Goal: Transaction & Acquisition: Purchase product/service

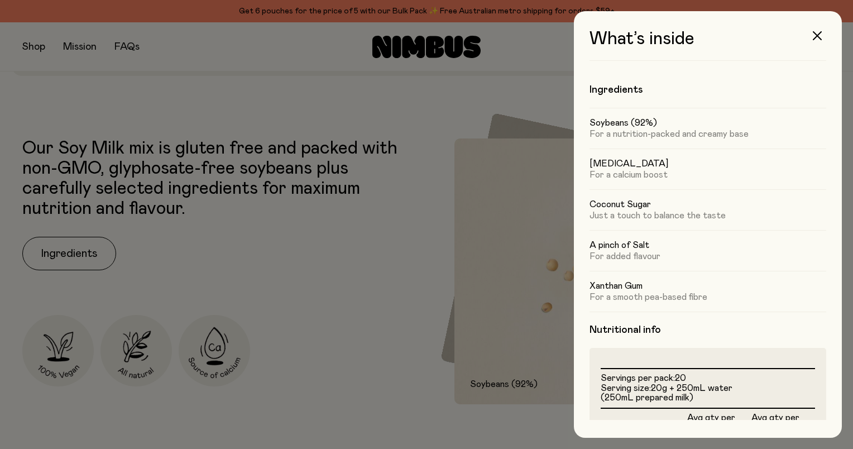
click at [224, 81] on div at bounding box center [426, 224] width 853 height 449
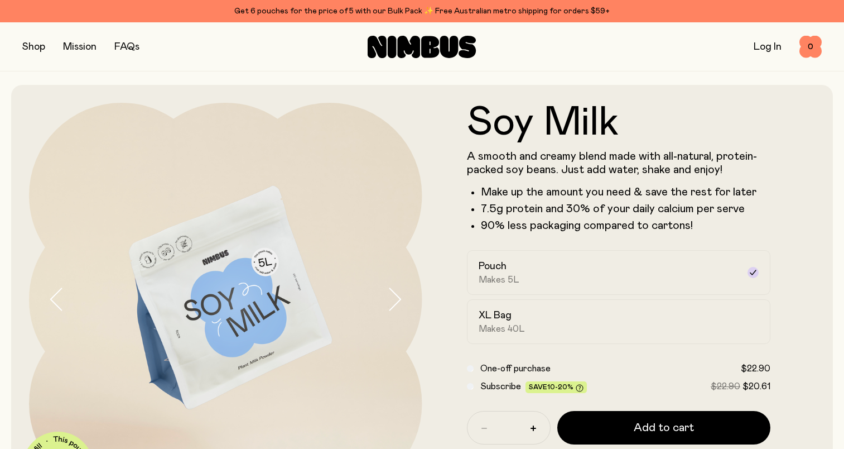
click at [27, 49] on button "button" at bounding box center [33, 47] width 23 height 16
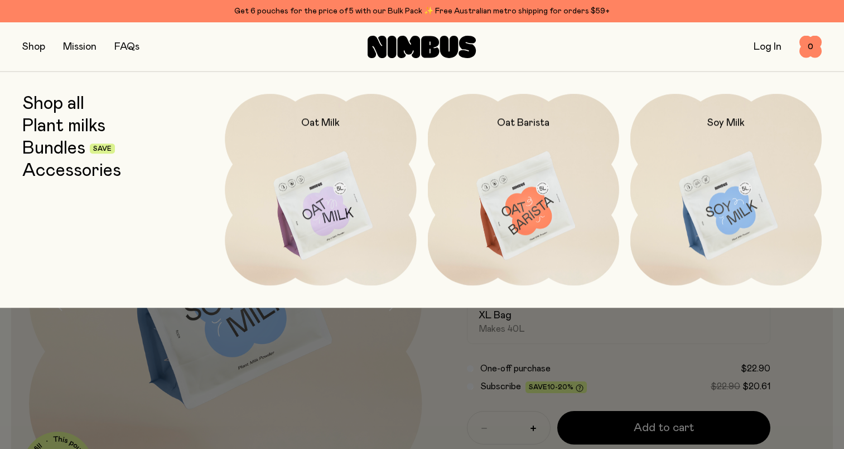
drag, startPoint x: 47, startPoint y: 171, endPoint x: 130, endPoint y: 182, distance: 83.4
click at [48, 170] on link "Accessories" at bounding box center [71, 171] width 99 height 20
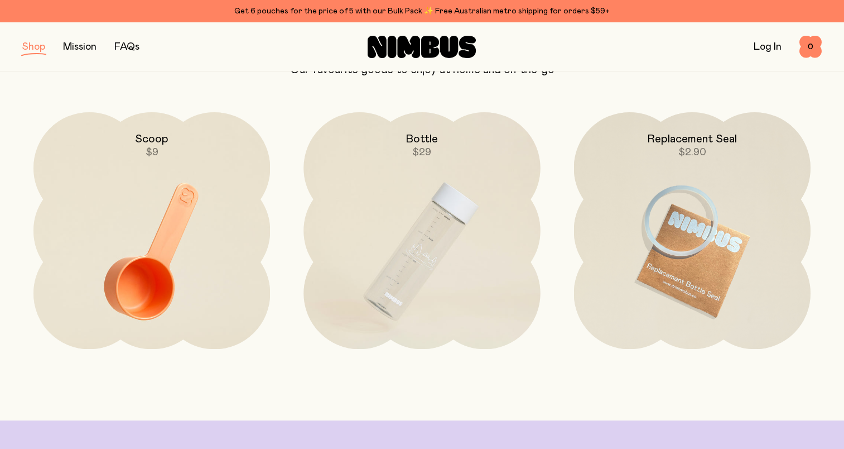
scroll to position [112, 0]
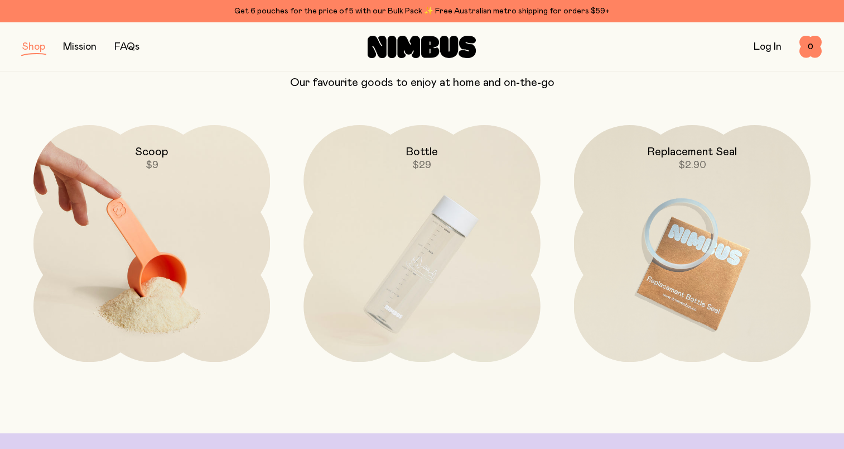
click at [166, 286] on img at bounding box center [151, 264] width 237 height 279
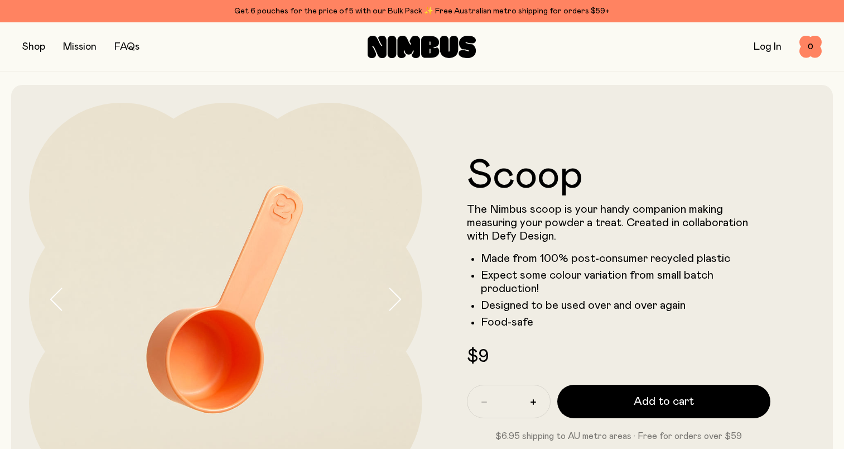
click at [394, 291] on icon "button" at bounding box center [395, 298] width 16 height 23
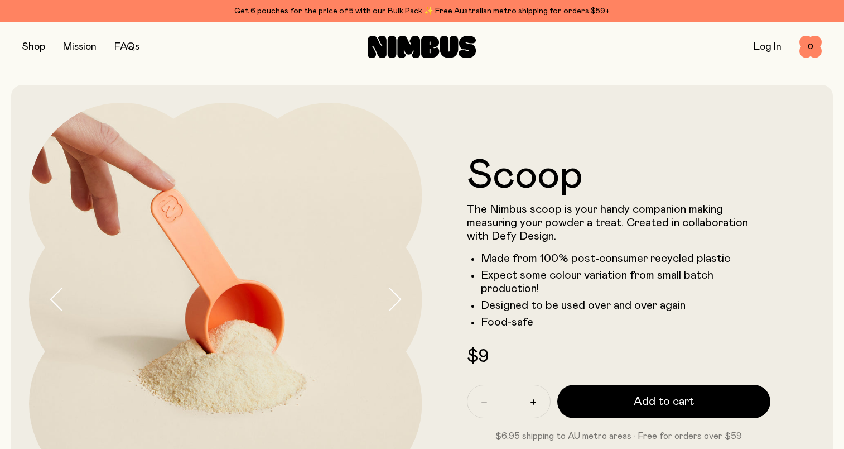
click at [394, 293] on icon "button" at bounding box center [395, 300] width 11 height 22
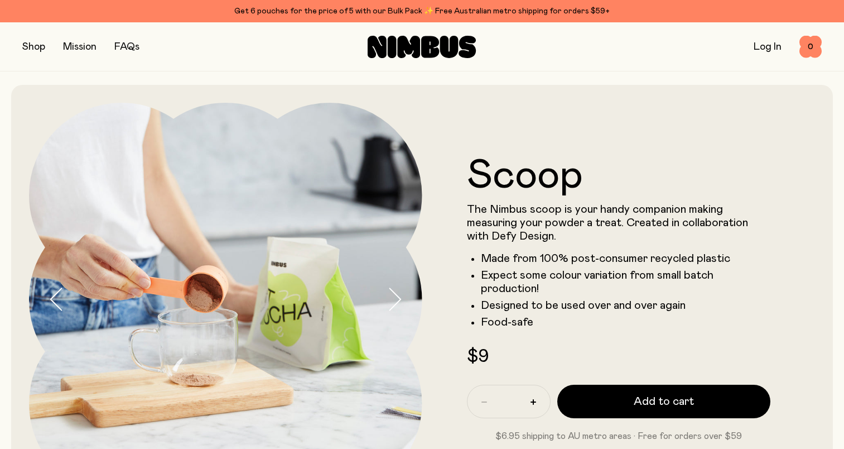
click at [395, 296] on icon "button" at bounding box center [395, 298] width 16 height 23
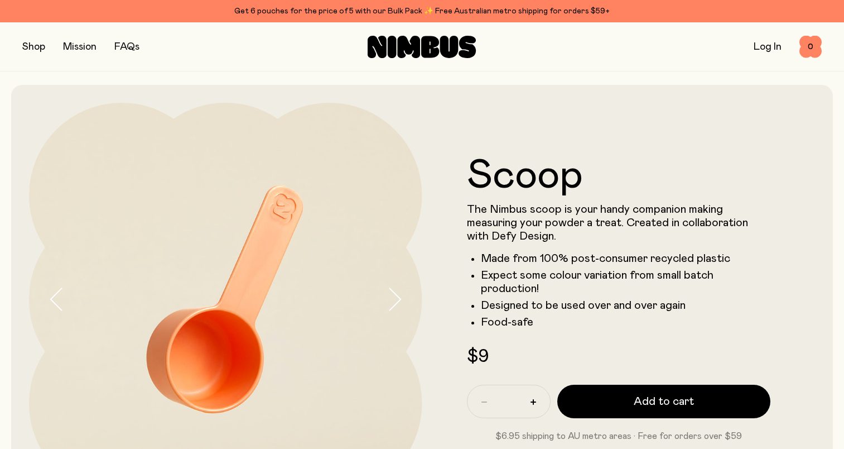
click at [30, 42] on button "button" at bounding box center [33, 47] width 23 height 16
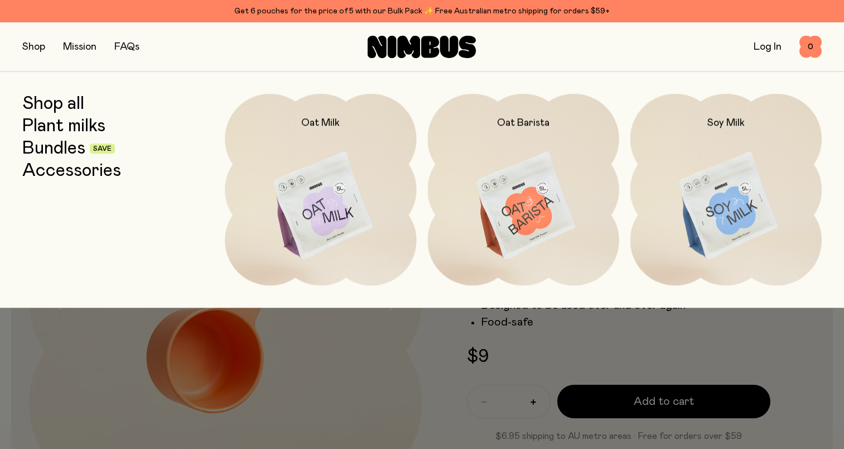
click at [73, 171] on link "Accessories" at bounding box center [71, 171] width 99 height 20
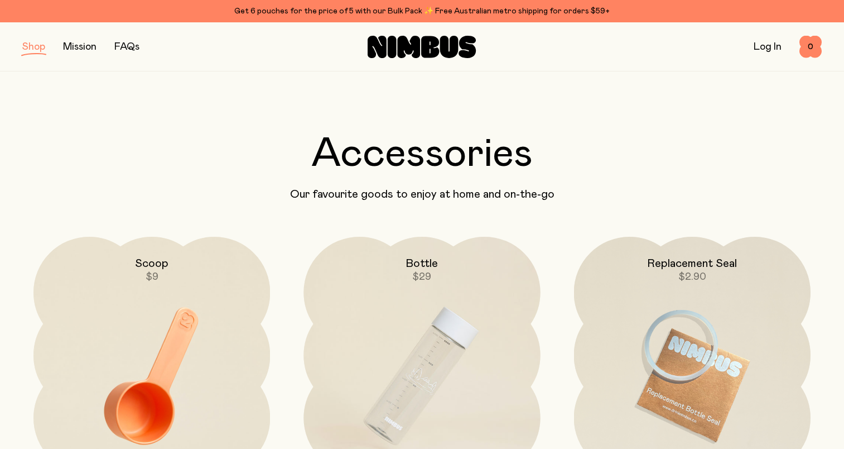
click at [35, 53] on button "button" at bounding box center [33, 47] width 23 height 16
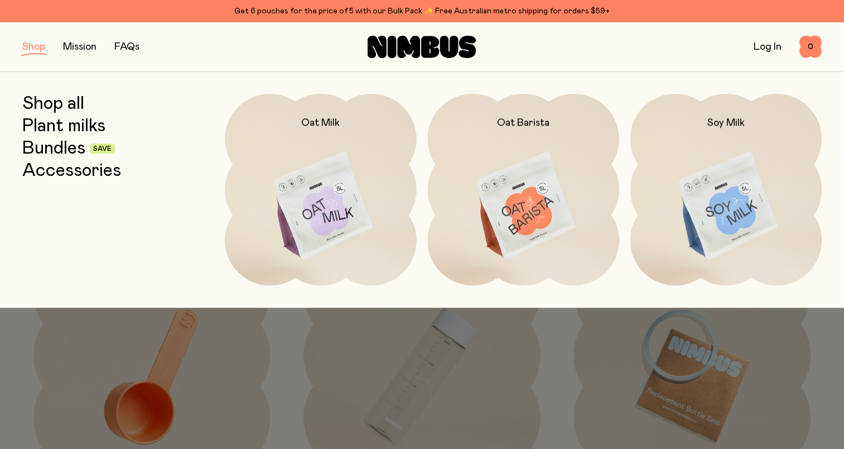
click at [44, 128] on link "Plant milks" at bounding box center [63, 126] width 83 height 20
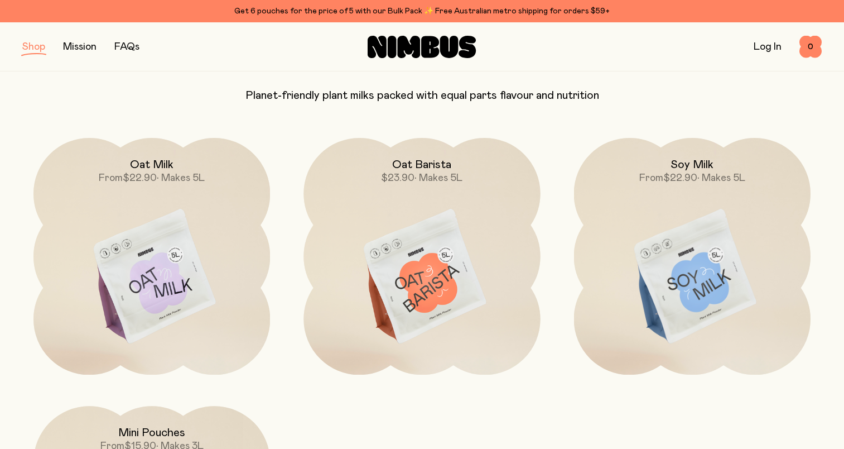
scroll to position [112, 0]
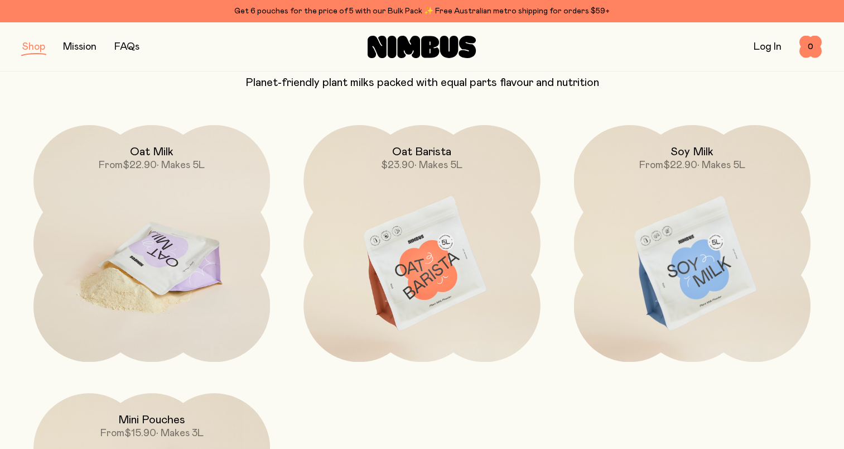
click at [163, 296] on img at bounding box center [151, 264] width 237 height 279
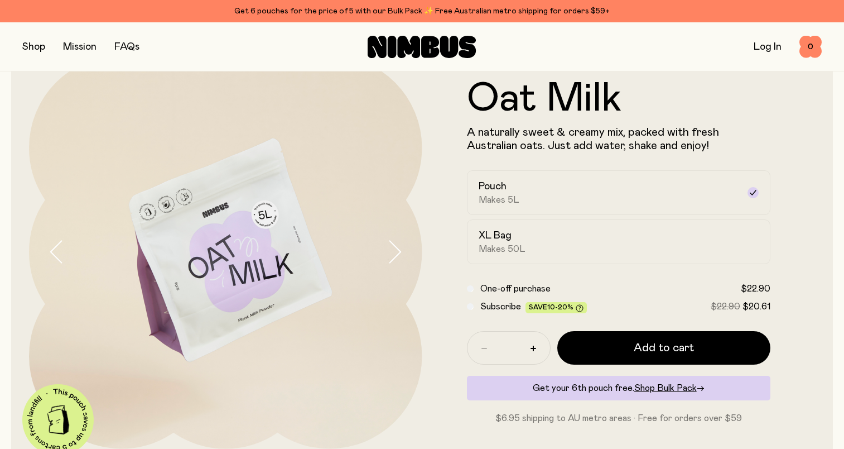
scroll to position [112, 0]
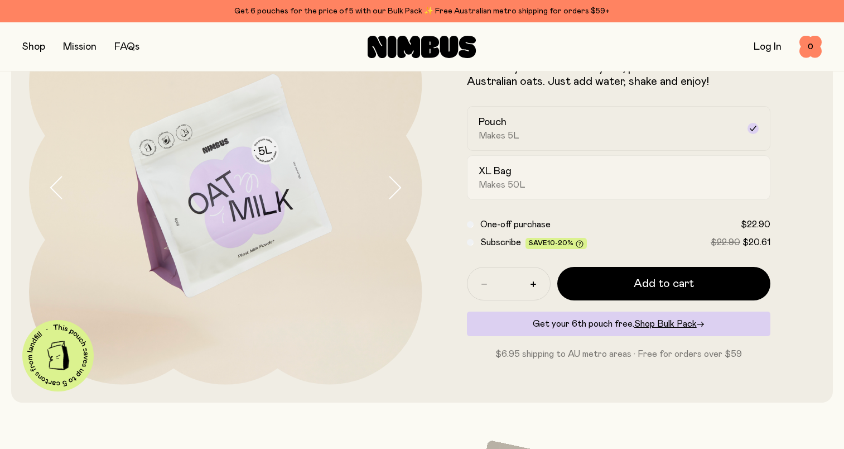
click at [519, 177] on div "XL Bag Makes 50L" at bounding box center [609, 178] width 261 height 26
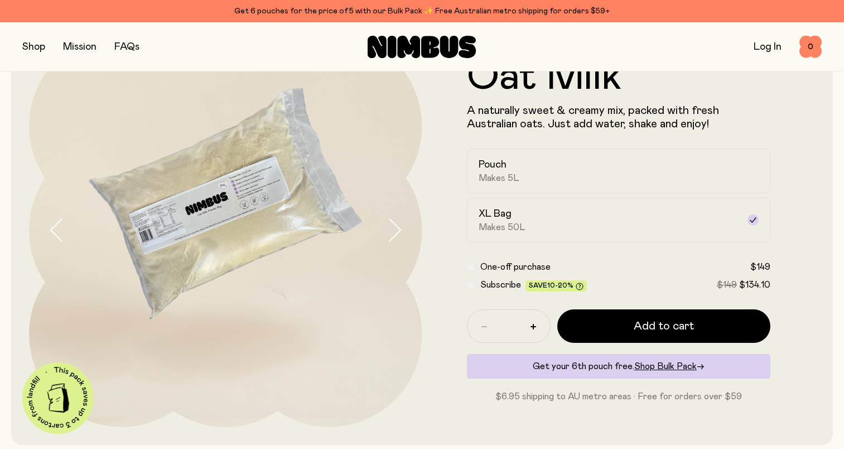
scroll to position [56, 0]
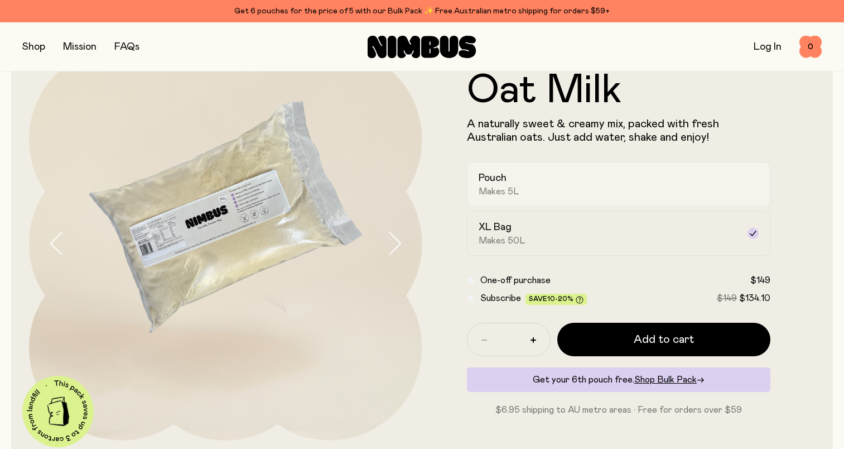
click at [546, 188] on div "Pouch Makes 5L" at bounding box center [609, 184] width 261 height 26
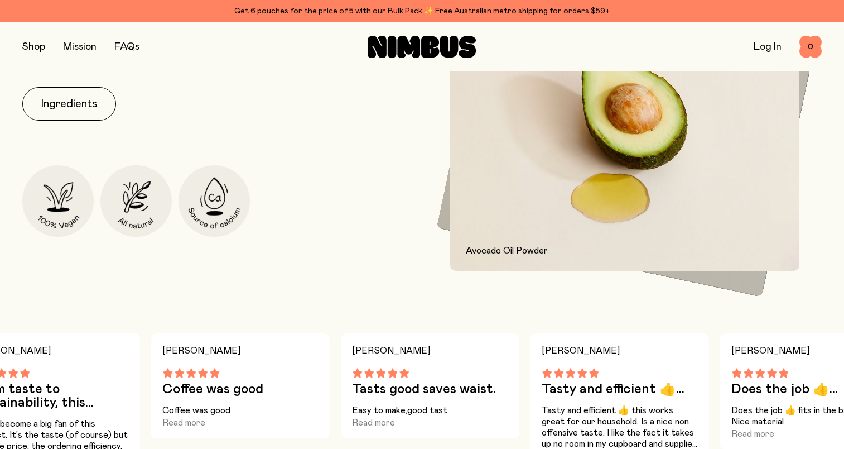
scroll to position [502, 0]
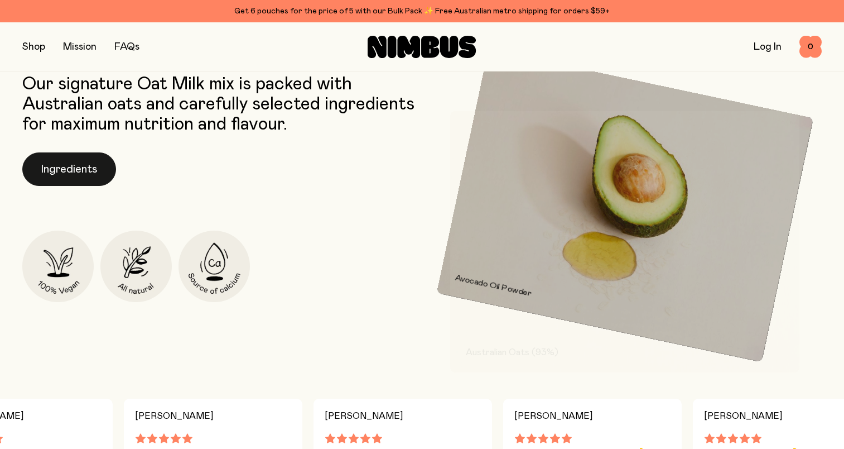
click at [87, 172] on button "Ingredients" at bounding box center [69, 168] width 94 height 33
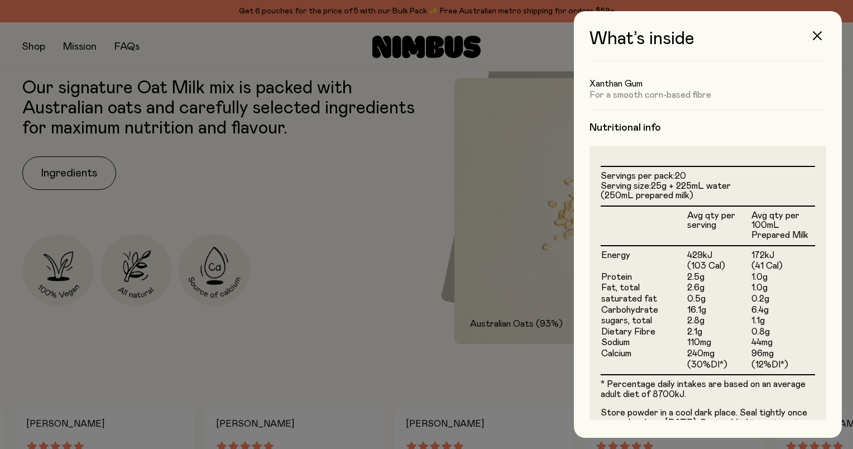
scroll to position [223, 0]
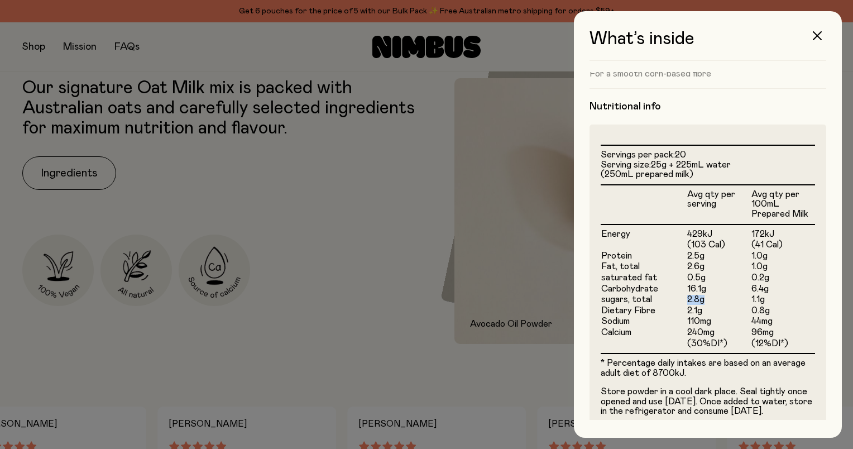
drag, startPoint x: 686, startPoint y: 303, endPoint x: 709, endPoint y: 305, distance: 23.5
click at [709, 305] on td "2.8g" at bounding box center [718, 299] width 64 height 11
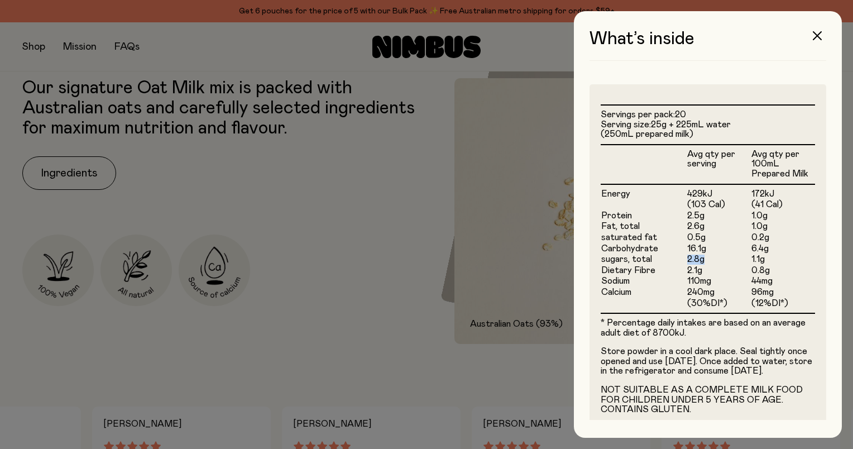
scroll to position [284, 0]
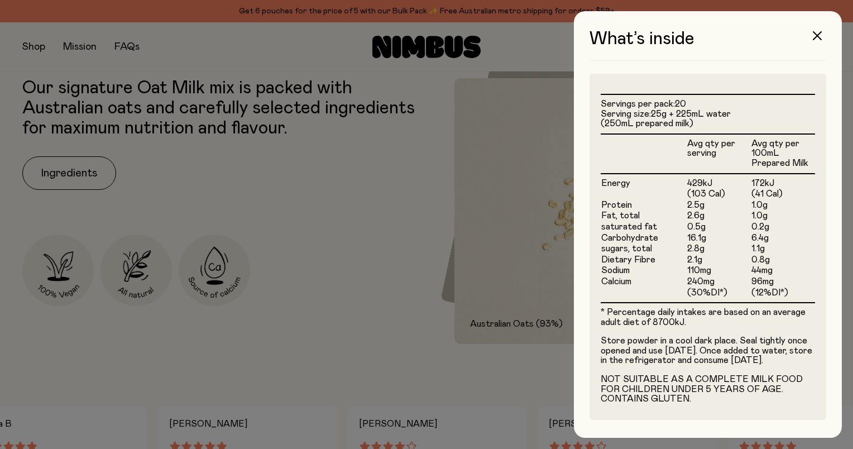
click at [415, 212] on div at bounding box center [426, 224] width 853 height 449
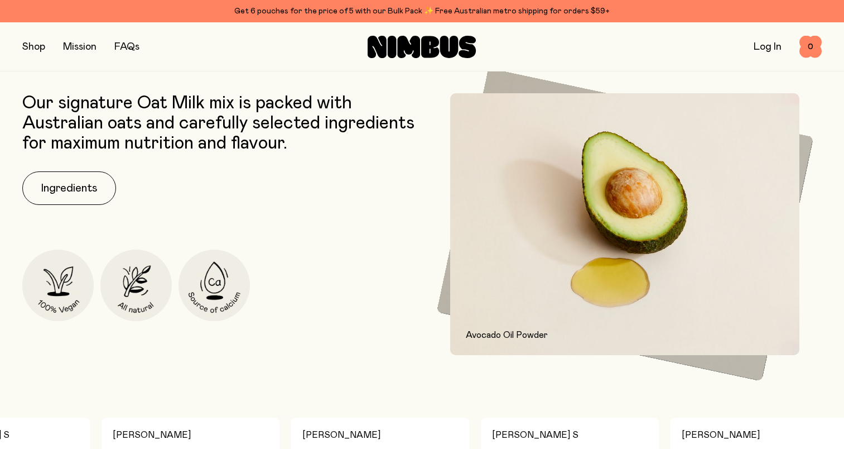
scroll to position [0, 0]
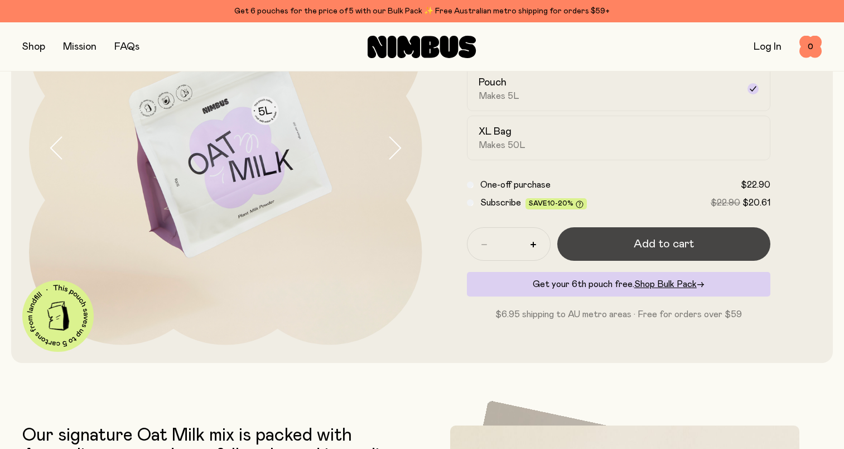
scroll to position [223, 0]
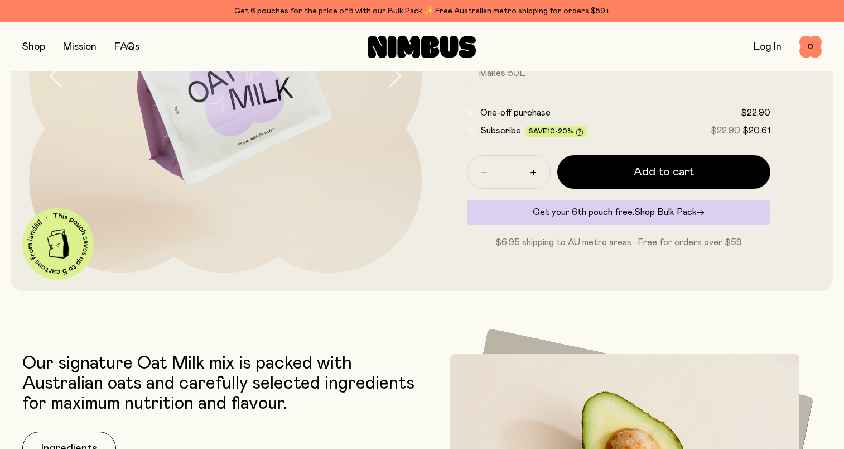
click at [654, 212] on span "Shop Bulk Pack" at bounding box center [666, 212] width 63 height 9
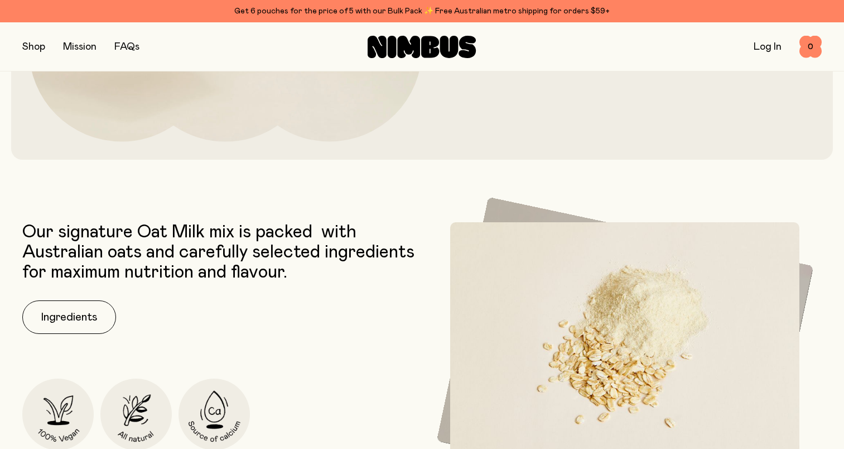
scroll to position [446, 0]
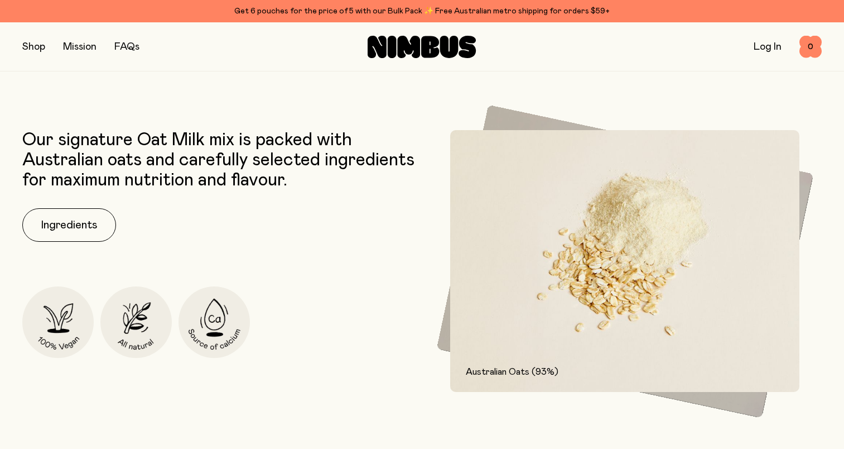
scroll to position [223, 0]
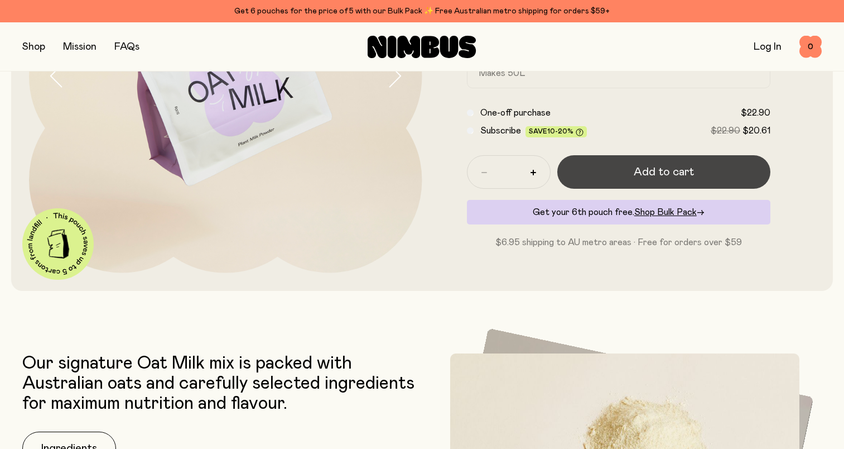
click at [621, 171] on button "Add to cart" at bounding box center [665, 171] width 214 height 33
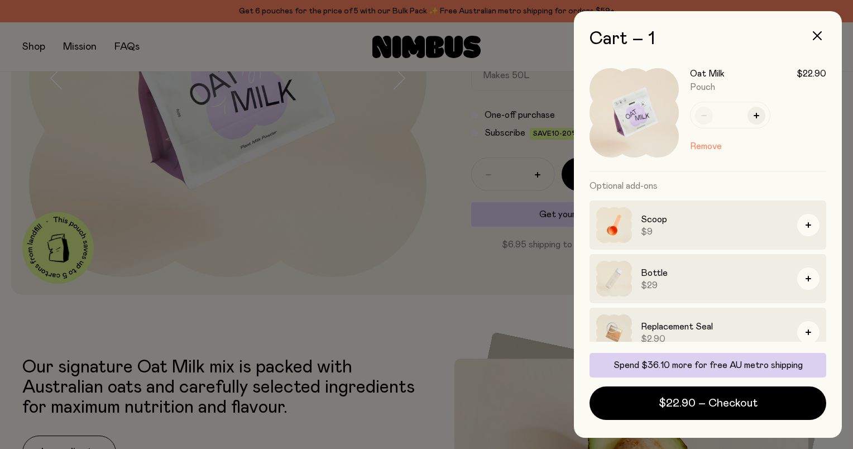
scroll to position [0, 0]
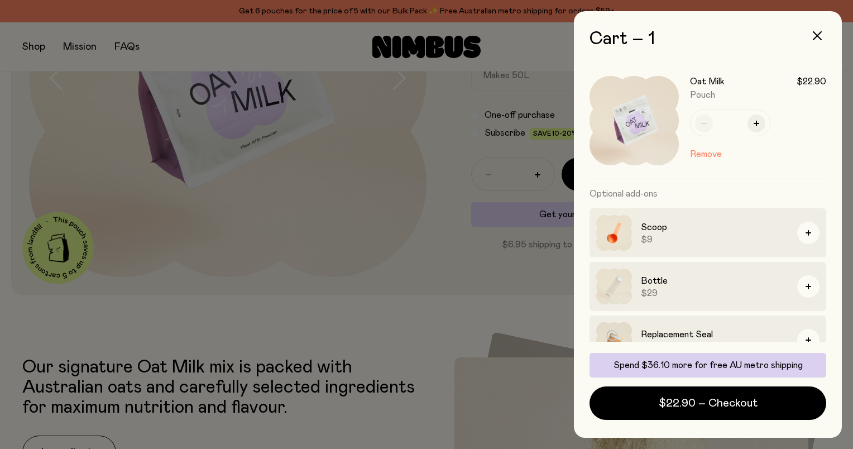
click at [424, 304] on div at bounding box center [426, 224] width 853 height 449
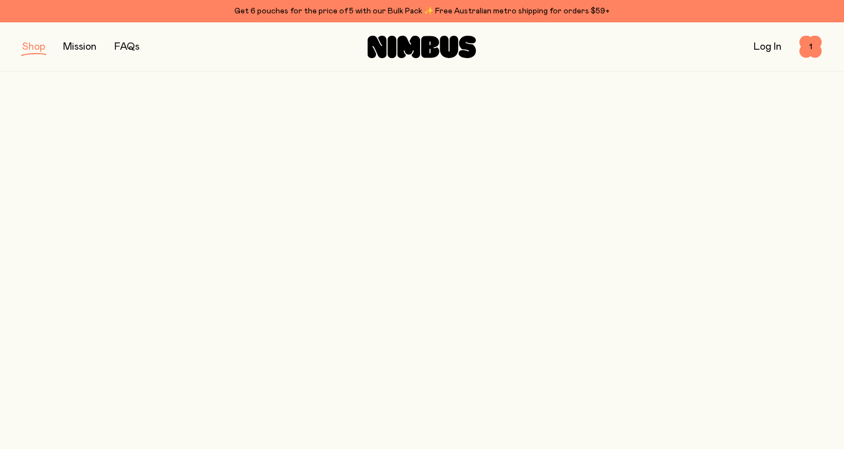
scroll to position [112, 0]
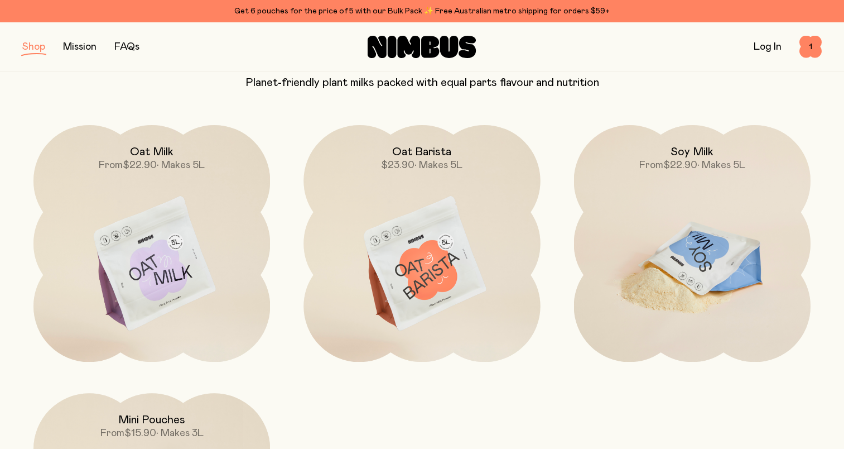
click at [695, 296] on img at bounding box center [692, 264] width 237 height 279
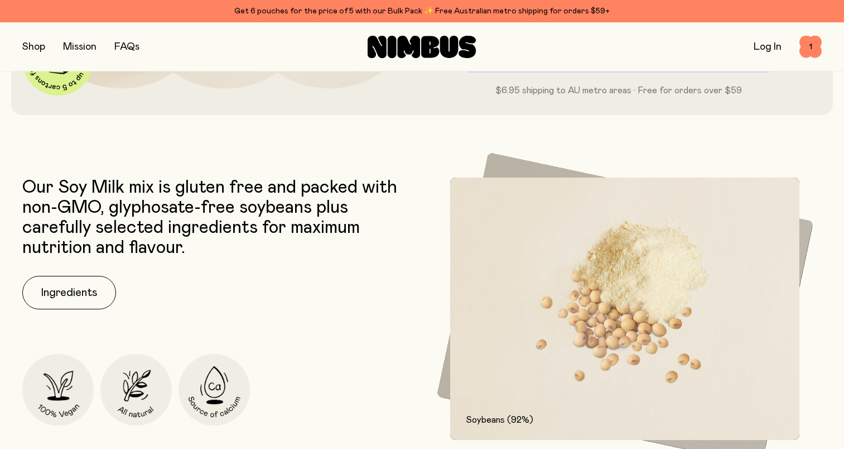
scroll to position [446, 0]
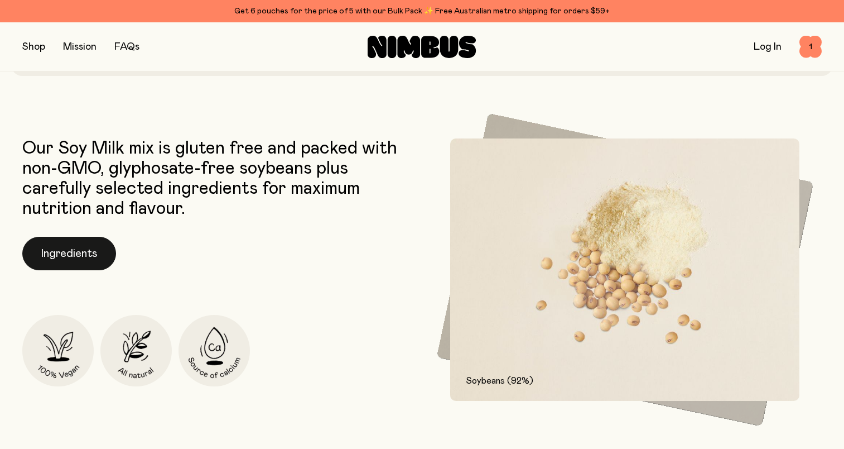
click at [48, 258] on button "Ingredients" at bounding box center [69, 253] width 94 height 33
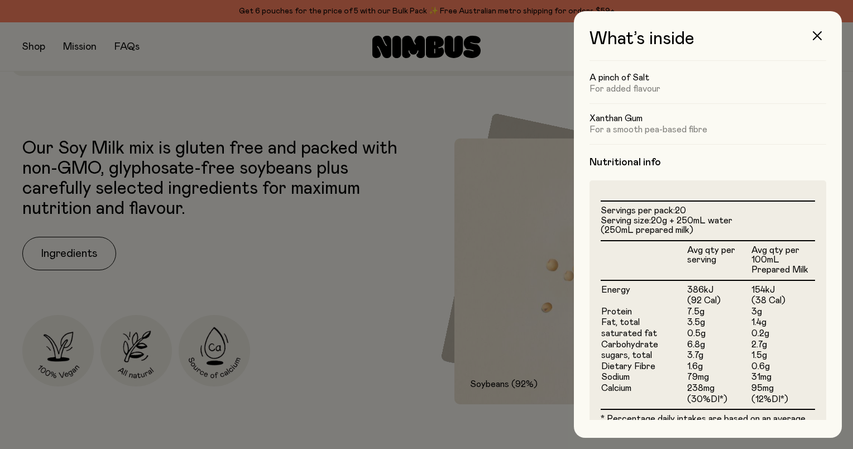
scroll to position [274, 0]
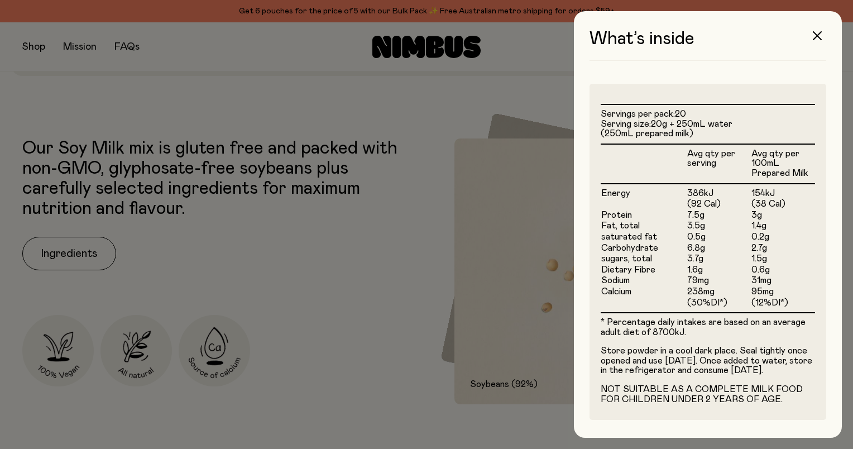
click at [375, 321] on div at bounding box center [426, 224] width 853 height 449
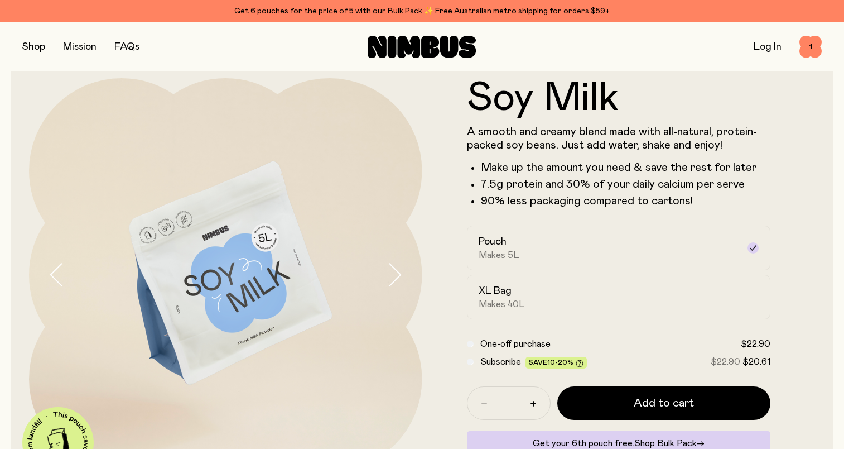
scroll to position [0, 0]
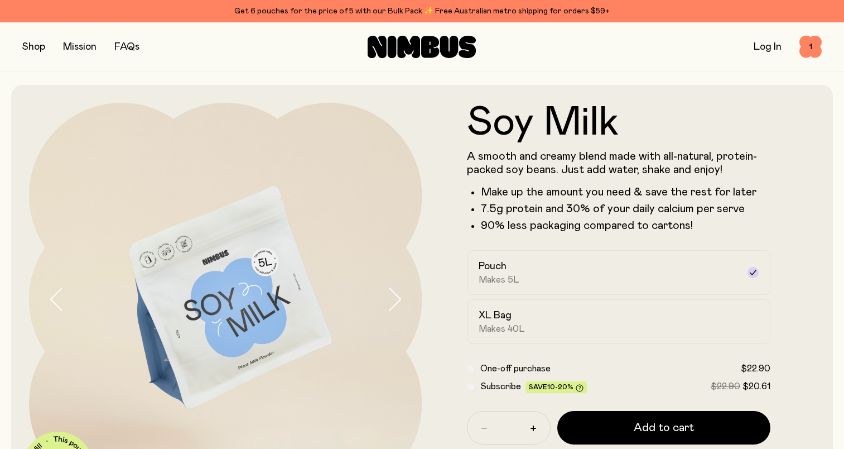
click at [124, 46] on link "FAQs" at bounding box center [126, 47] width 25 height 10
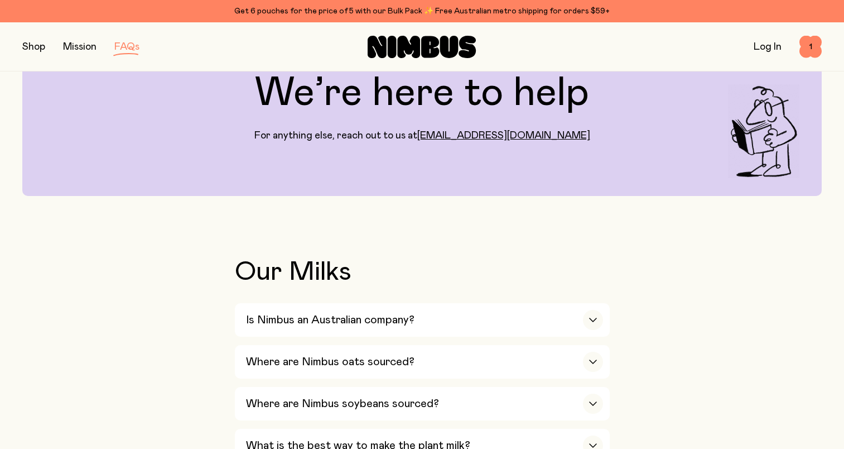
scroll to position [279, 0]
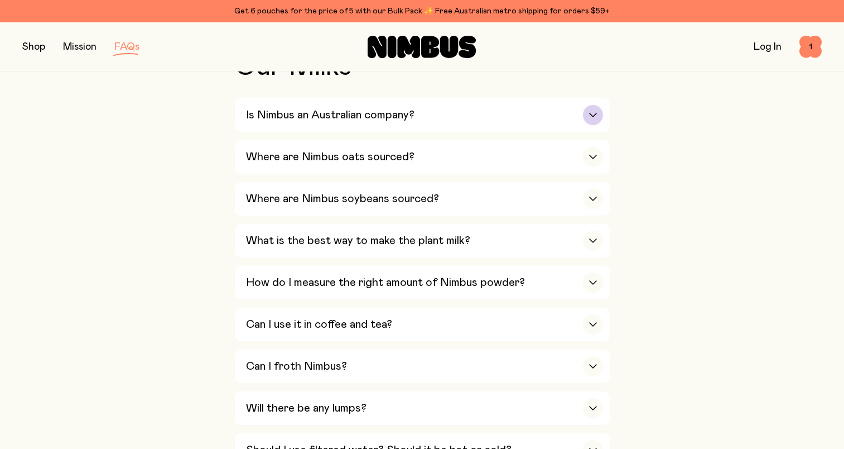
click at [588, 112] on div "button" at bounding box center [593, 115] width 20 height 20
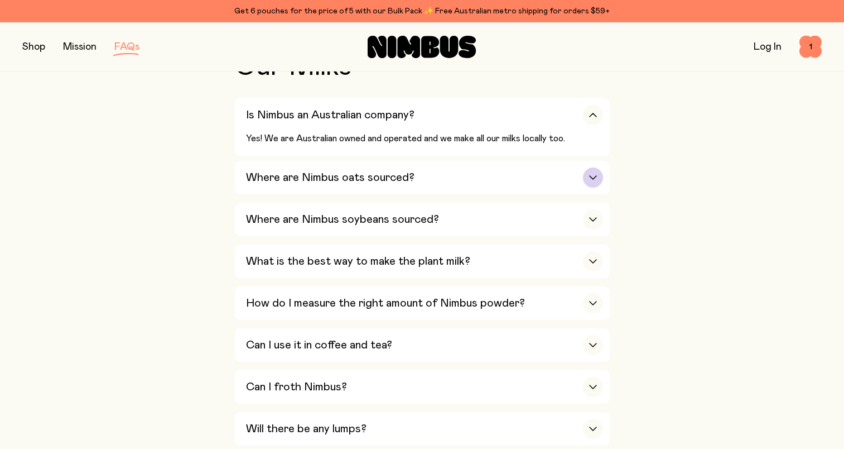
click at [590, 174] on div "button" at bounding box center [593, 177] width 20 height 20
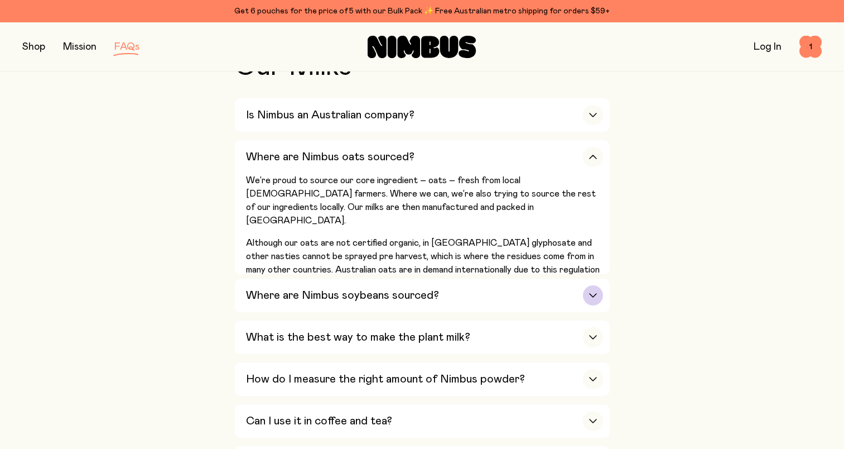
click at [584, 290] on div "button" at bounding box center [593, 295] width 20 height 20
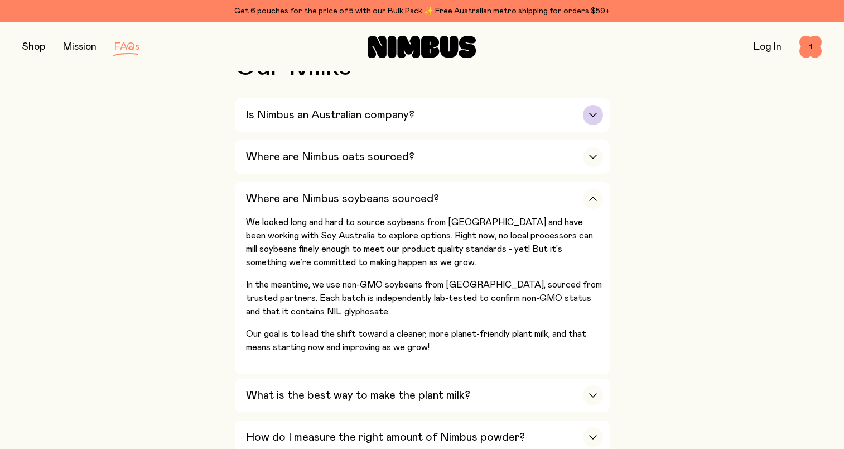
click at [581, 116] on div "Is Nimbus an Australian company?" at bounding box center [424, 114] width 357 height 33
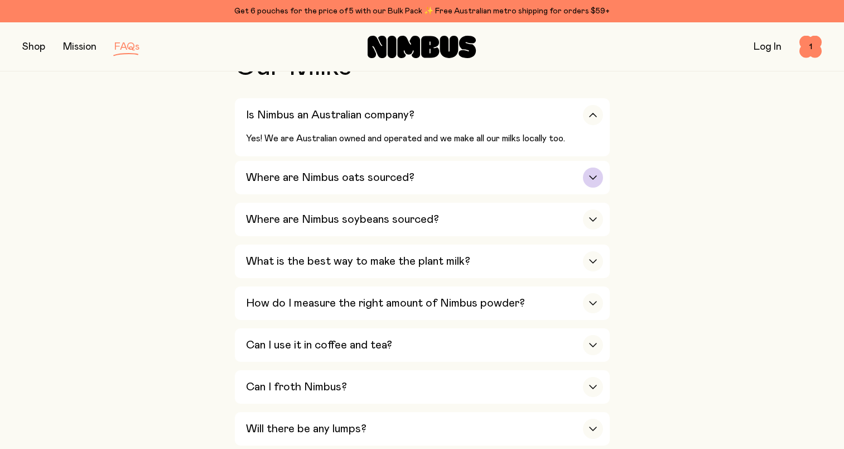
click at [575, 186] on div "Where are Nimbus oats sourced?" at bounding box center [424, 177] width 357 height 33
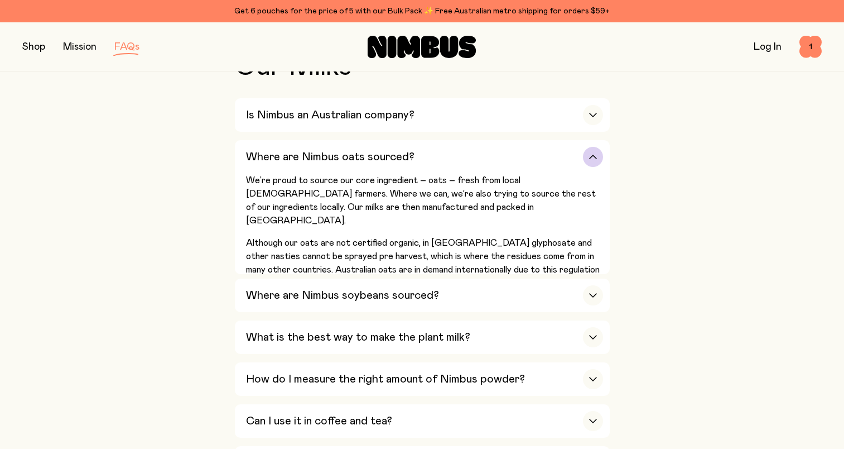
drag, startPoint x: 246, startPoint y: 228, endPoint x: 522, endPoint y: 242, distance: 276.1
click at [516, 241] on p "Although our oats are not certified organic, in [GEOGRAPHIC_DATA] glyphosate an…" at bounding box center [424, 263] width 357 height 54
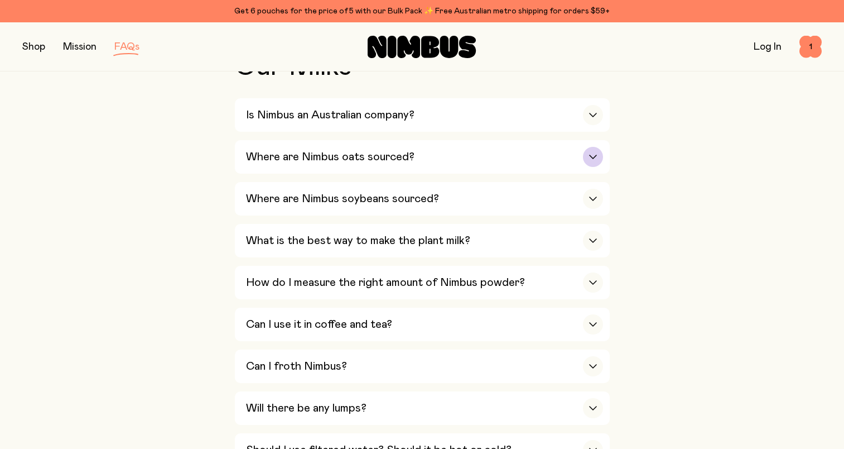
click at [574, 166] on div "Where are Nimbus oats sourced?" at bounding box center [424, 156] width 357 height 33
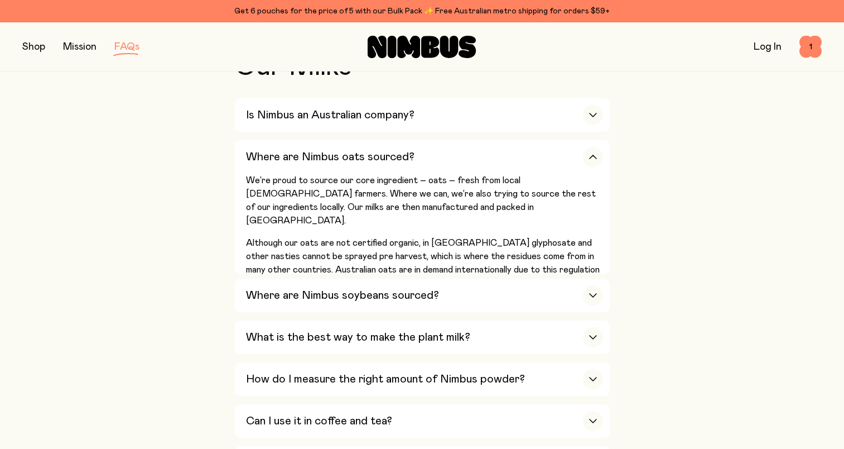
drag, startPoint x: 565, startPoint y: 261, endPoint x: 105, endPoint y: 226, distance: 460.6
click at [361, 297] on h3 "Where are Nimbus soybeans sourced?" at bounding box center [342, 295] width 193 height 13
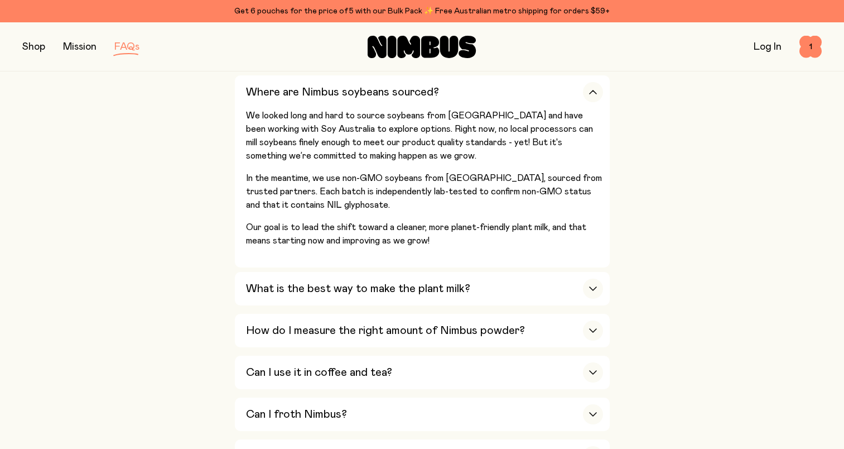
scroll to position [391, 0]
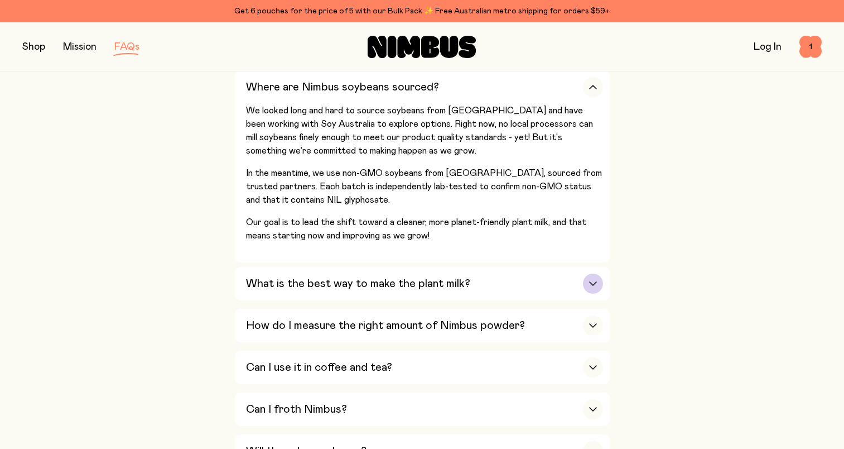
drag, startPoint x: 455, startPoint y: 282, endPoint x: 446, endPoint y: 283, distance: 8.4
click at [455, 282] on h3 "What is the best way to make the plant milk?" at bounding box center [358, 283] width 224 height 13
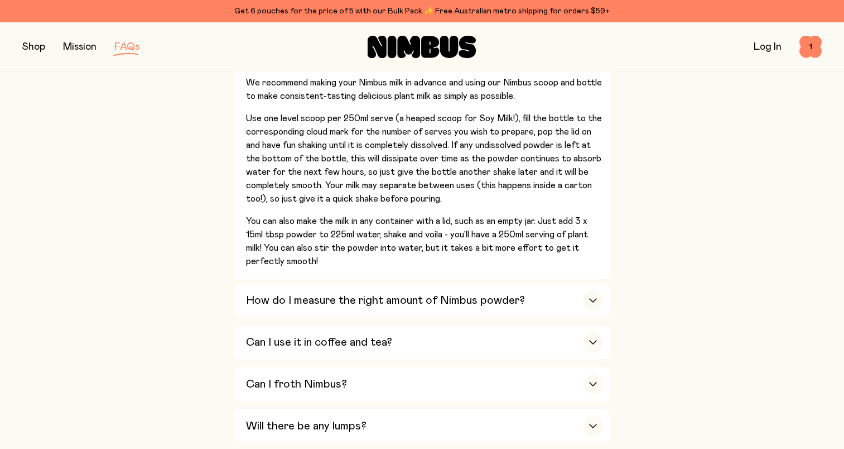
scroll to position [502, 0]
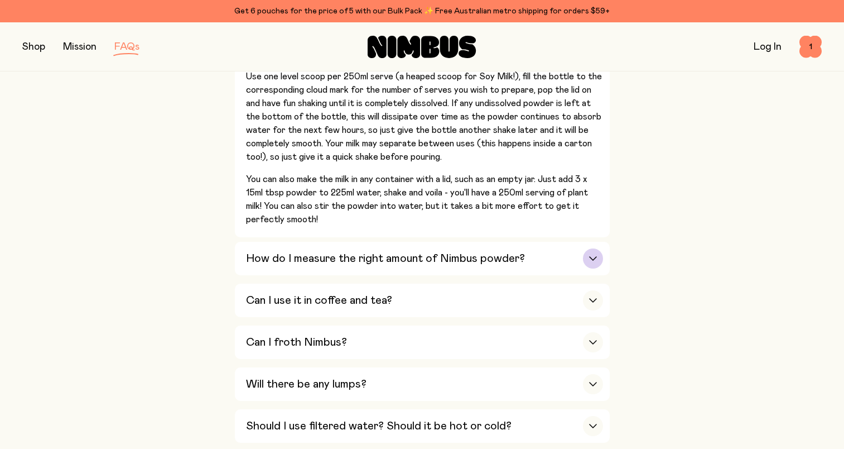
click at [536, 262] on div "How do I measure the right amount of Nimbus powder?" at bounding box center [424, 258] width 357 height 33
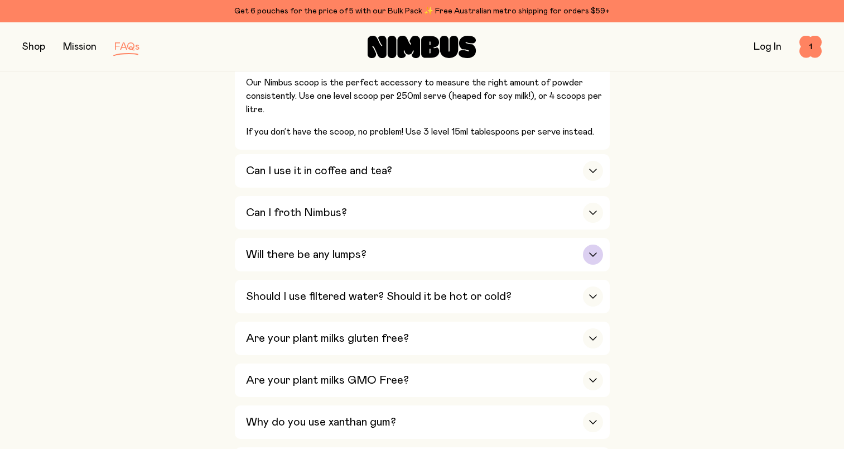
scroll to position [391, 0]
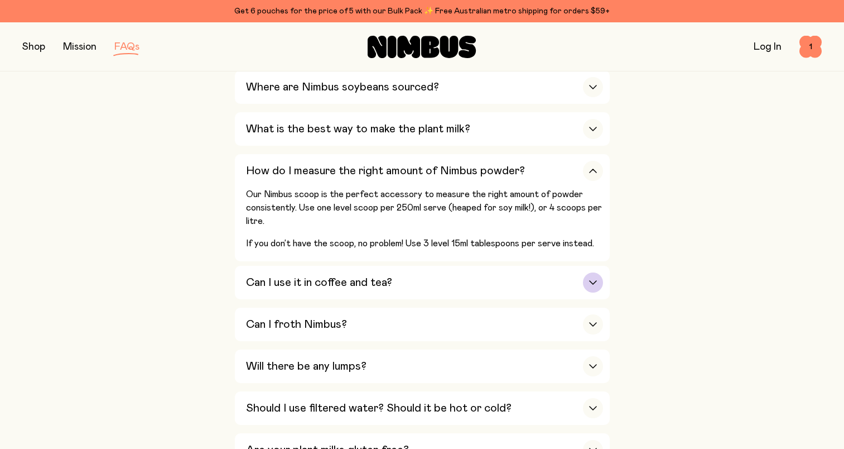
click at [562, 282] on div "Can I use it in coffee and tea?" at bounding box center [424, 282] width 357 height 33
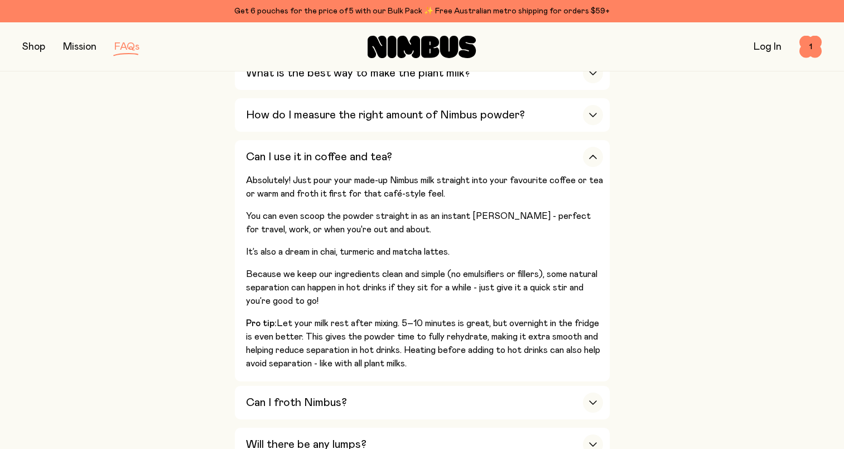
scroll to position [502, 0]
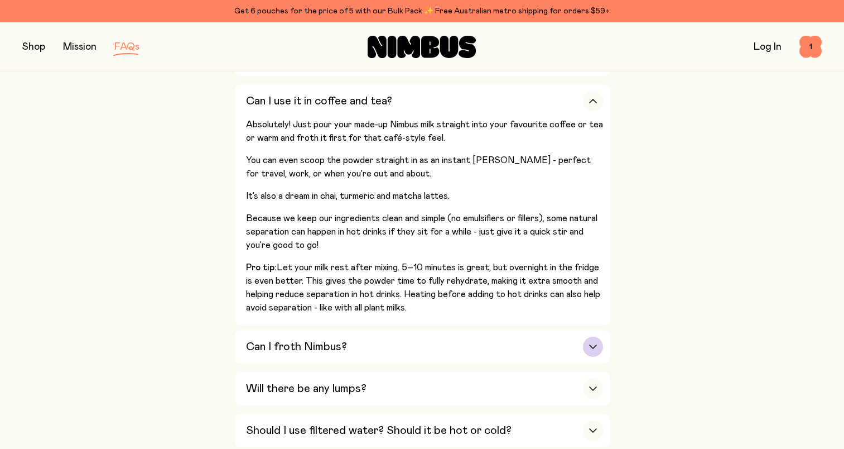
click at [558, 337] on div "Can I froth Nimbus?" at bounding box center [424, 346] width 357 height 33
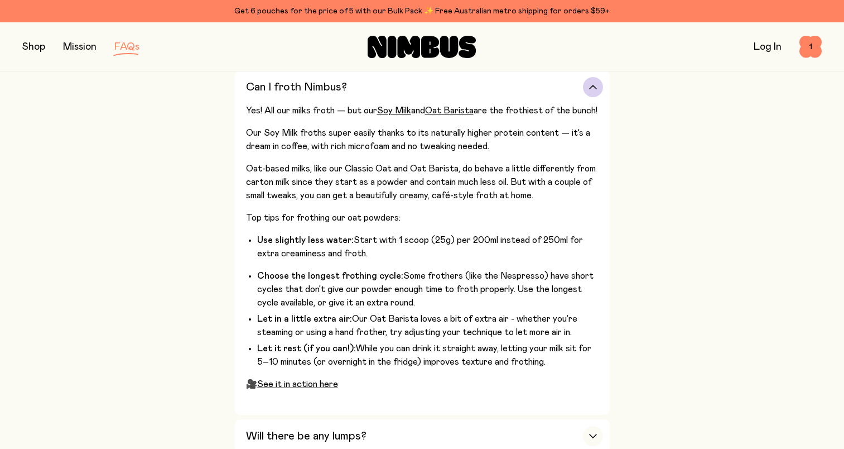
scroll to position [614, 0]
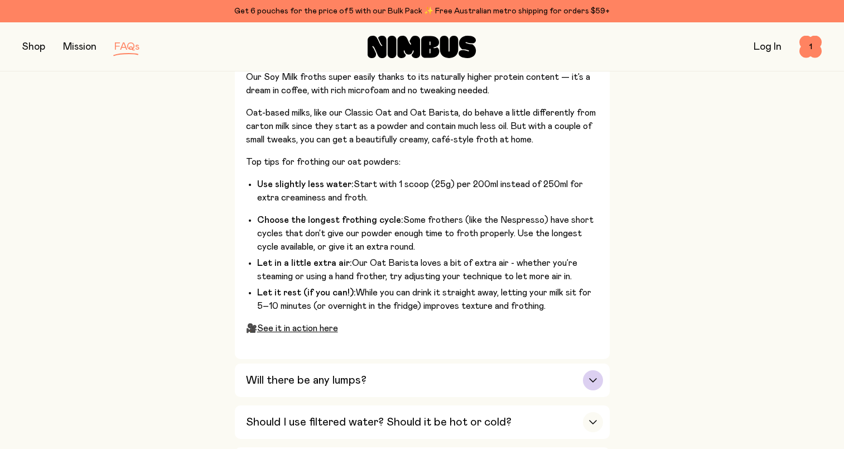
click at [419, 387] on div "Will there be any lumps?" at bounding box center [424, 379] width 357 height 33
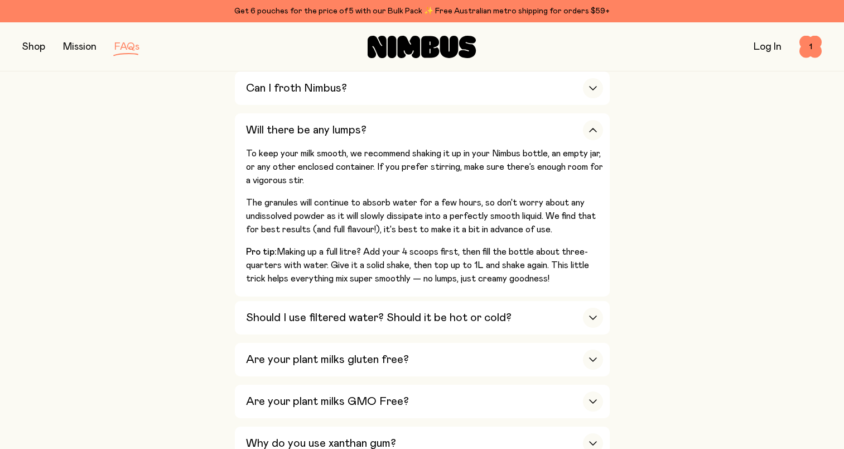
scroll to position [558, 0]
drag, startPoint x: 489, startPoint y: 321, endPoint x: 357, endPoint y: 319, distance: 132.8
click at [489, 321] on div "Should I use filtered water? Should it be hot or cold?" at bounding box center [424, 316] width 357 height 33
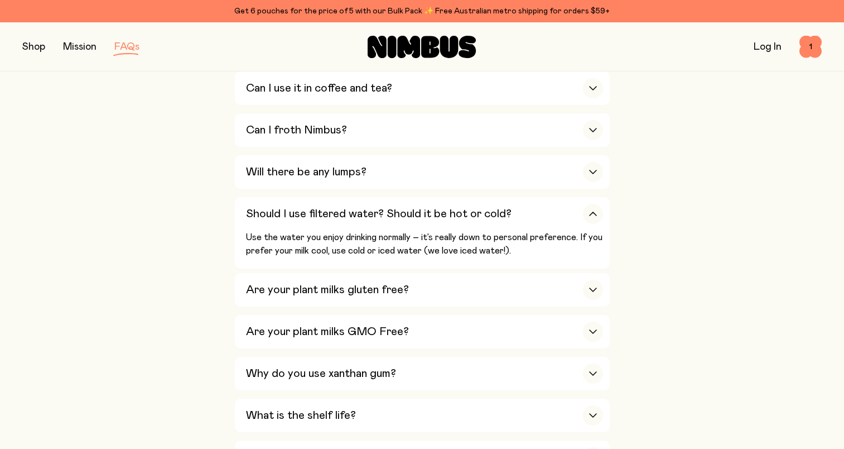
scroll to position [502, 0]
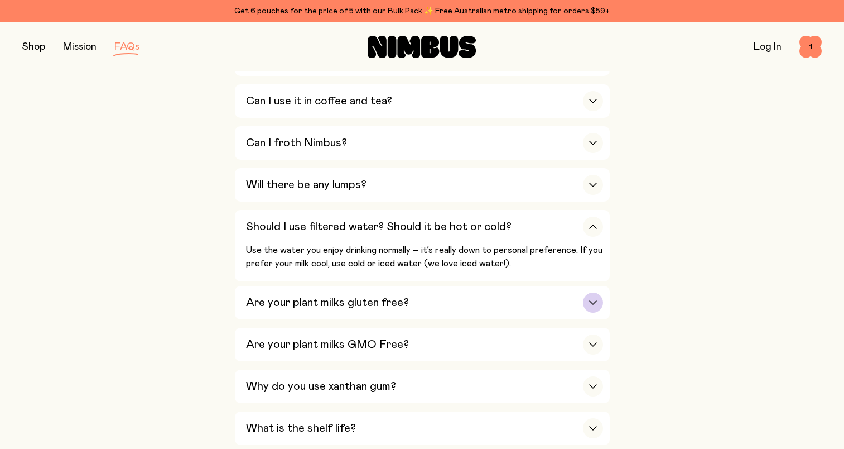
click at [286, 304] on h3 "Are your plant milks gluten free?" at bounding box center [327, 302] width 163 height 13
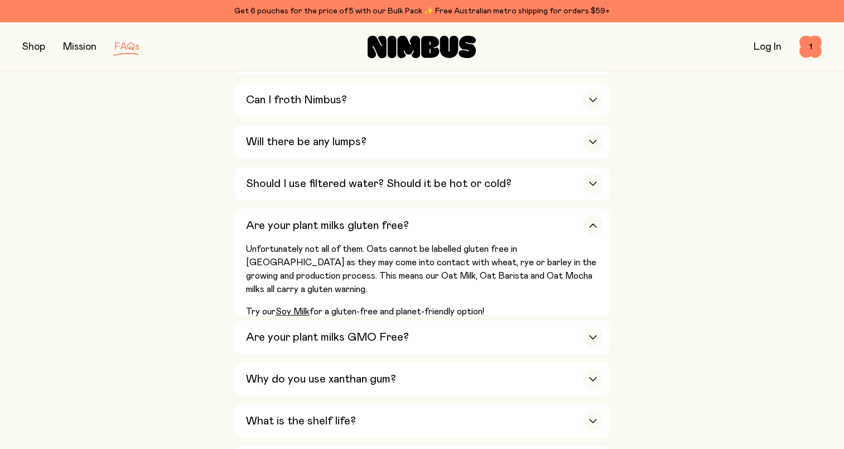
scroll to position [558, 0]
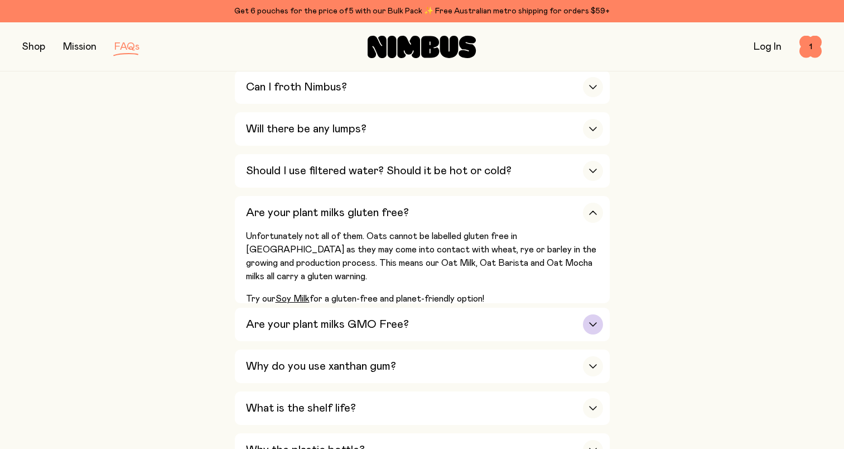
drag, startPoint x: 436, startPoint y: 321, endPoint x: 332, endPoint y: 318, distance: 105.0
click at [436, 322] on div "Are your plant milks GMO Free?" at bounding box center [424, 324] width 357 height 33
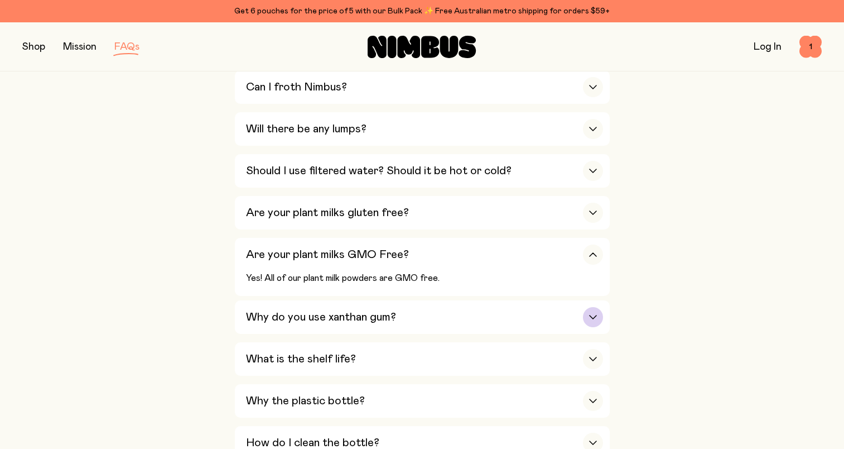
click at [364, 316] on h3 "Why do you use xanthan gum?" at bounding box center [321, 316] width 150 height 13
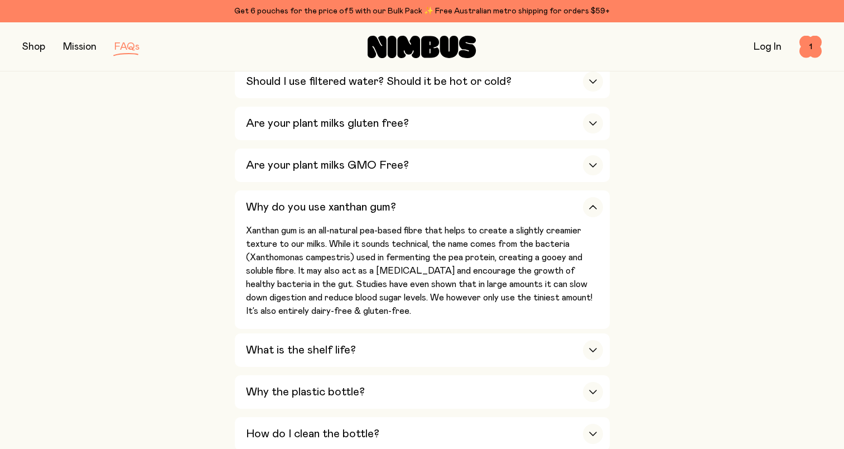
scroll to position [726, 0]
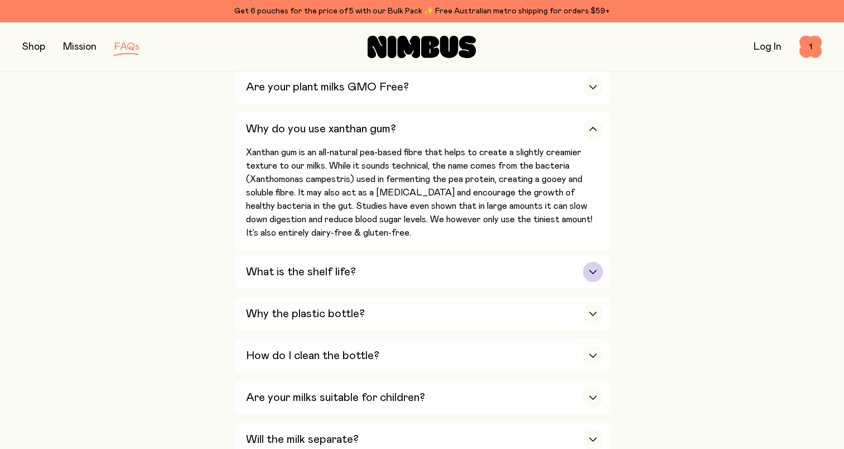
click at [244, 297] on button "What is the shelf life? If Nimbus powder is unopened and stored in a cool, dry …" at bounding box center [422, 313] width 375 height 33
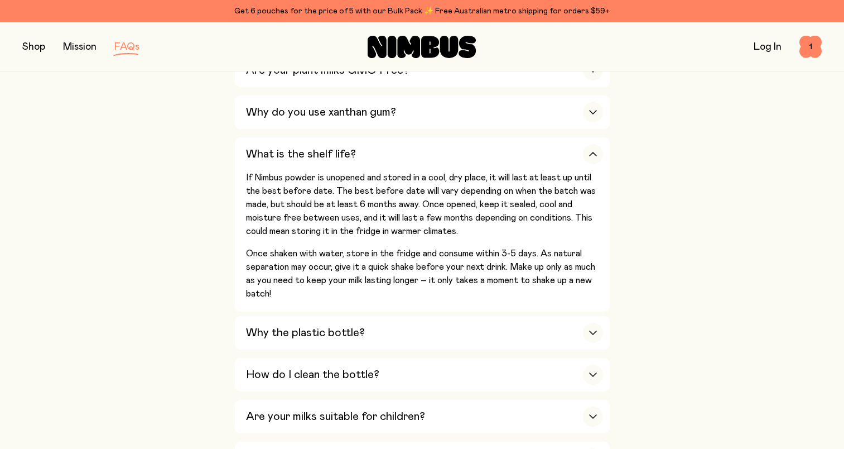
scroll to position [781, 0]
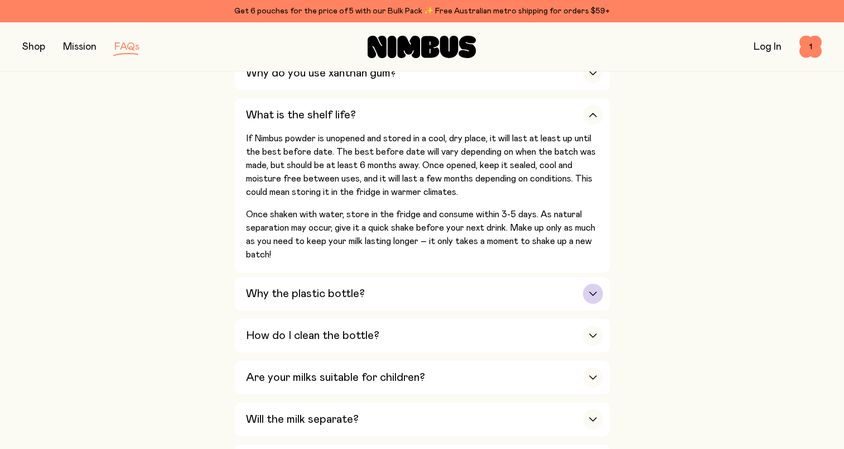
click at [292, 291] on h3 "Why the plastic bottle?" at bounding box center [305, 293] width 119 height 13
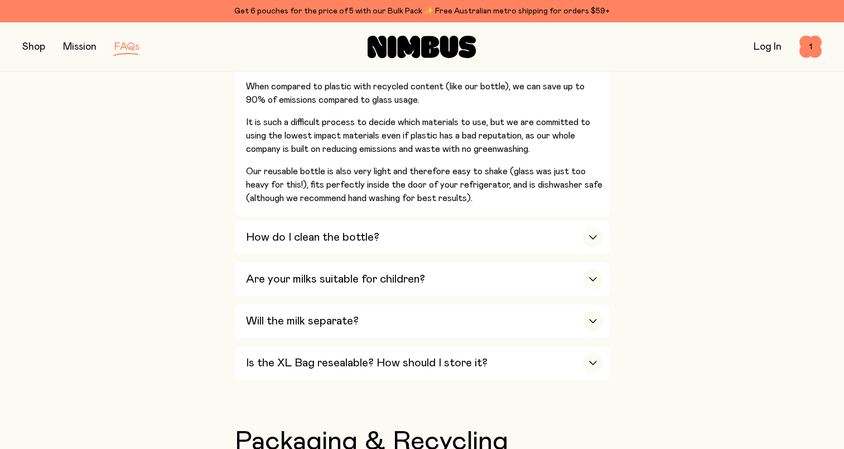
scroll to position [1060, 0]
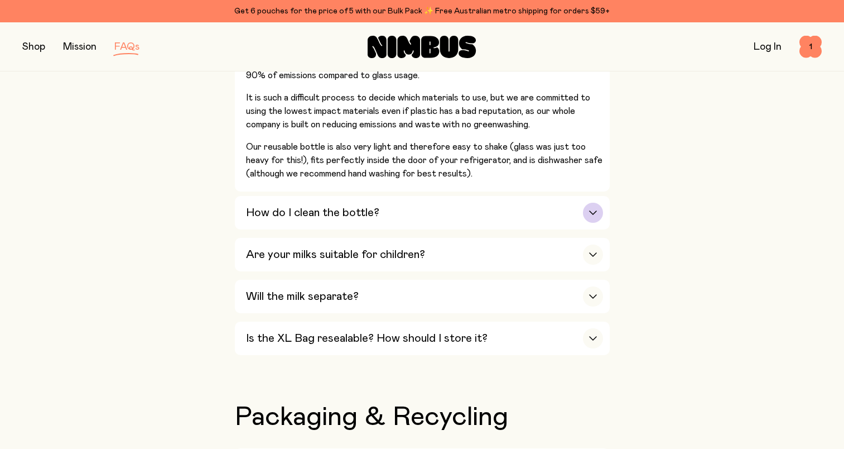
click at [290, 210] on h3 "How do I clean the bottle?" at bounding box center [312, 212] width 133 height 13
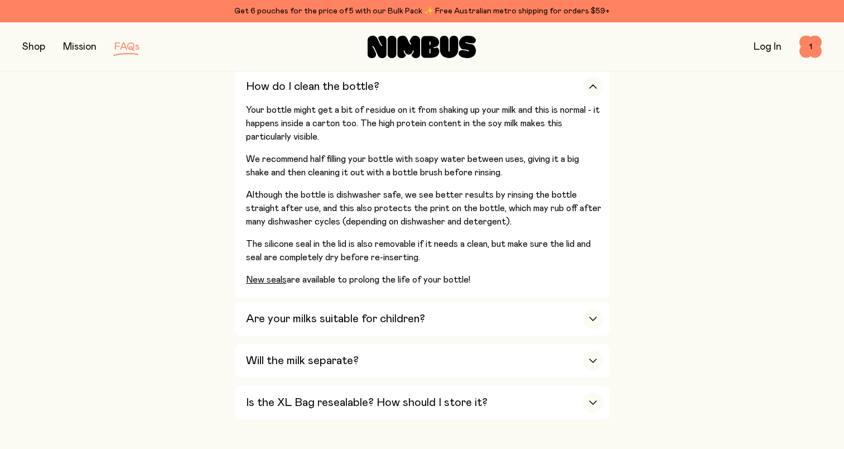
scroll to position [893, 0]
click at [296, 314] on h3 "Are your milks suitable for children?" at bounding box center [335, 319] width 179 height 13
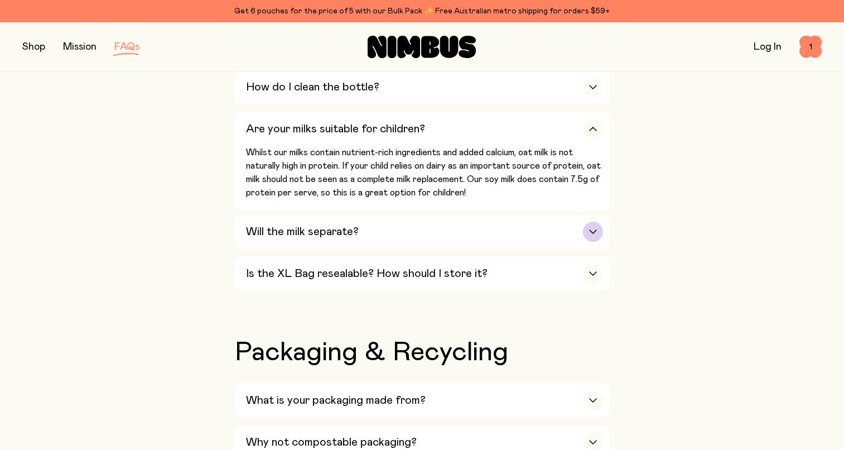
click at [316, 226] on h3 "Will the milk separate?" at bounding box center [302, 231] width 113 height 13
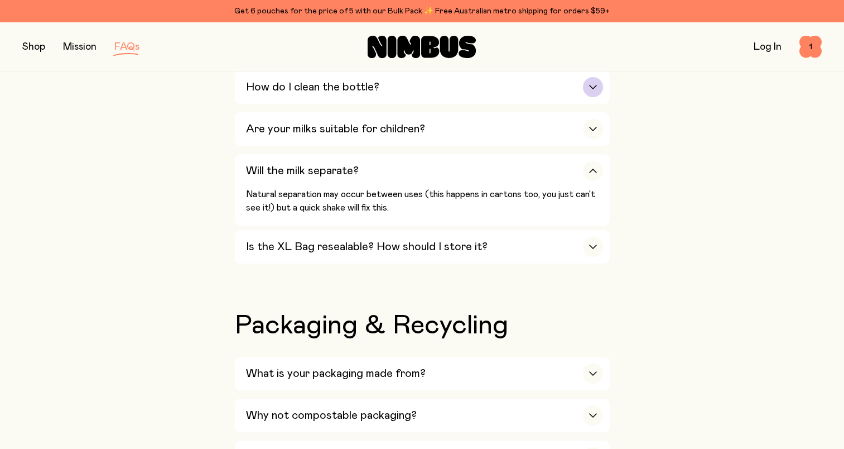
click at [289, 87] on div "How do I clean the bottle?" at bounding box center [424, 86] width 357 height 33
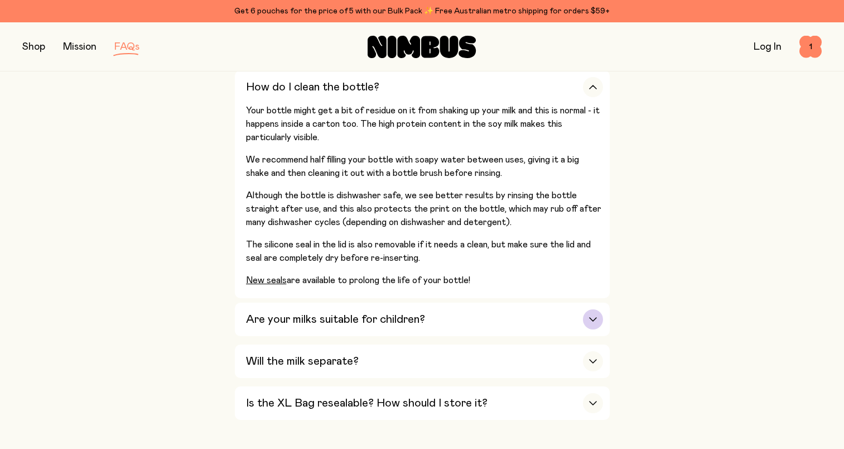
click at [284, 318] on h3 "Are your milks suitable for children?" at bounding box center [335, 319] width 179 height 13
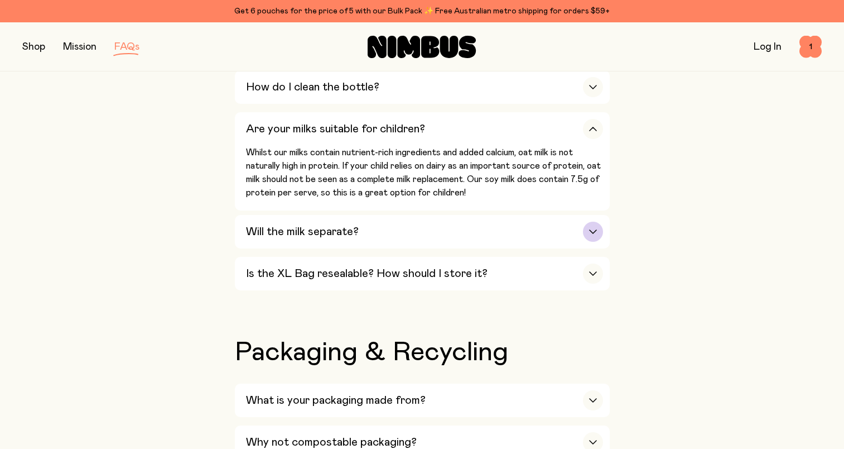
click at [301, 231] on h3 "Will the milk separate?" at bounding box center [302, 231] width 113 height 13
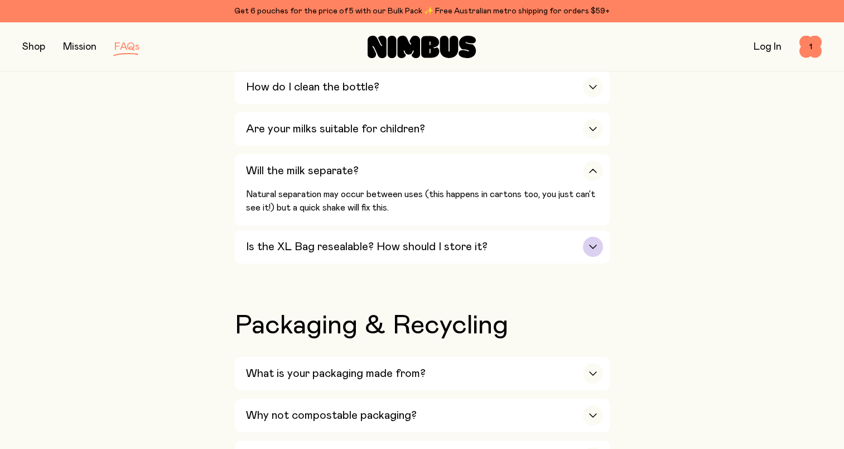
drag, startPoint x: 278, startPoint y: 241, endPoint x: 251, endPoint y: 253, distance: 29.5
click at [278, 242] on h3 "Is the XL Bag resealable? How should I store it?" at bounding box center [367, 246] width 242 height 13
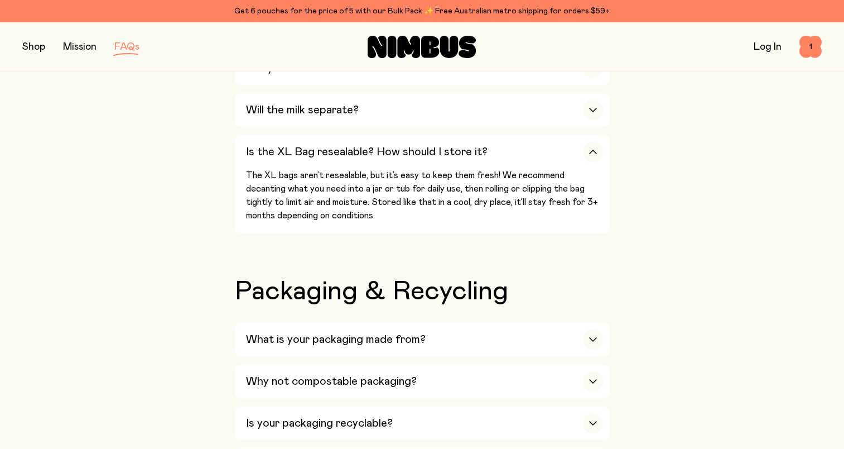
scroll to position [1060, 0]
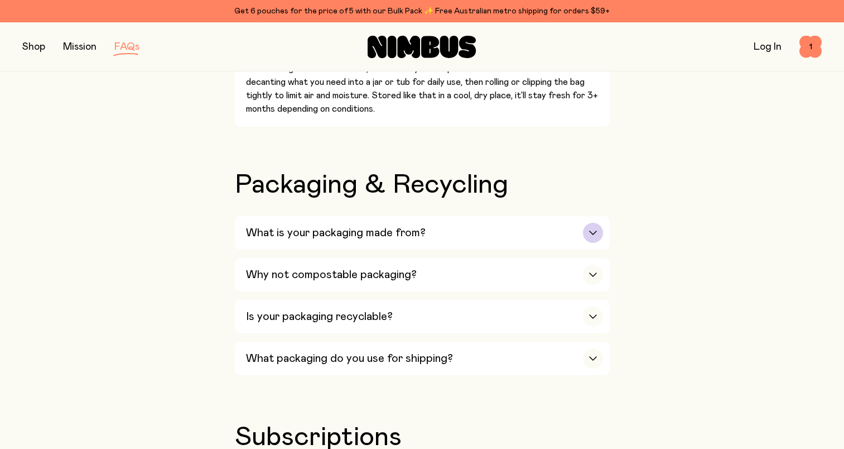
click at [294, 231] on h3 "What is your packaging made from?" at bounding box center [336, 232] width 180 height 13
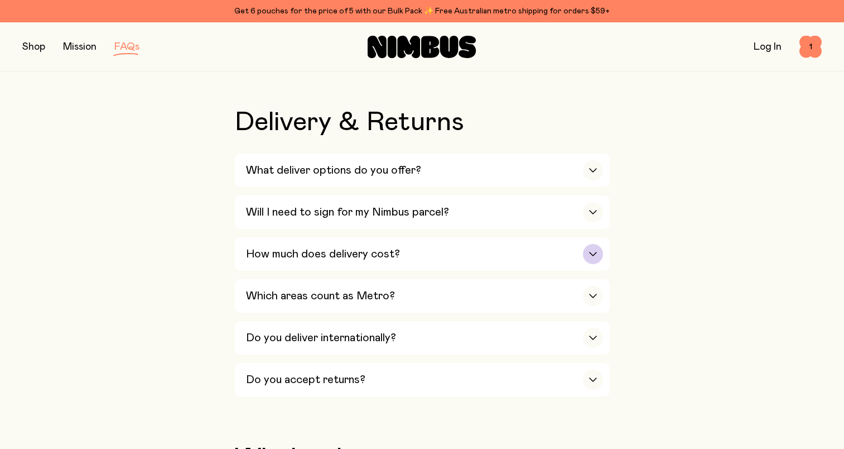
scroll to position [1898, 0]
click at [363, 163] on h3 "What deliver options do you offer?" at bounding box center [333, 169] width 175 height 13
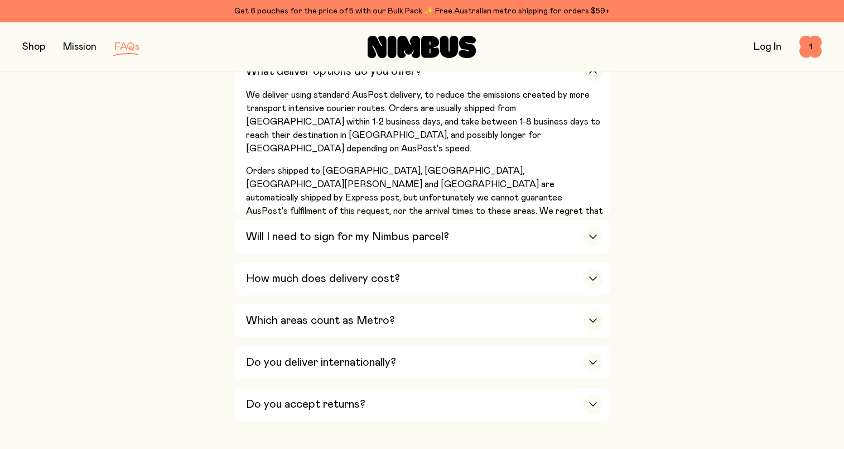
scroll to position [2009, 0]
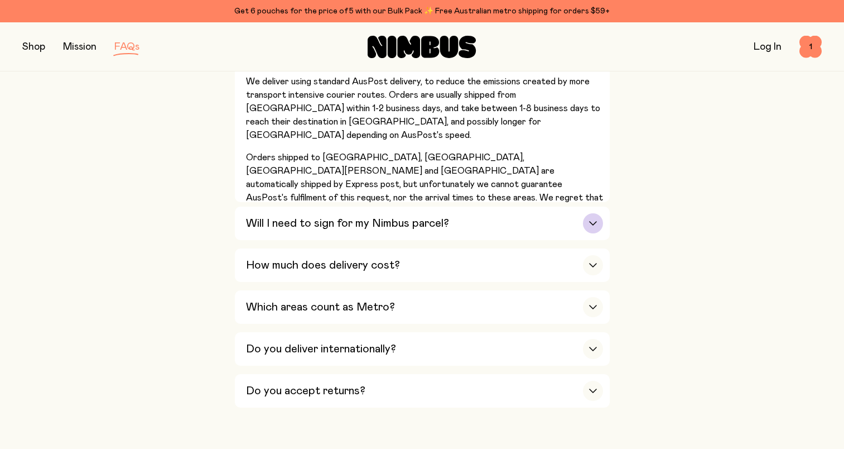
click at [314, 218] on div "Will I need to sign for my Nimbus parcel?" at bounding box center [424, 223] width 357 height 33
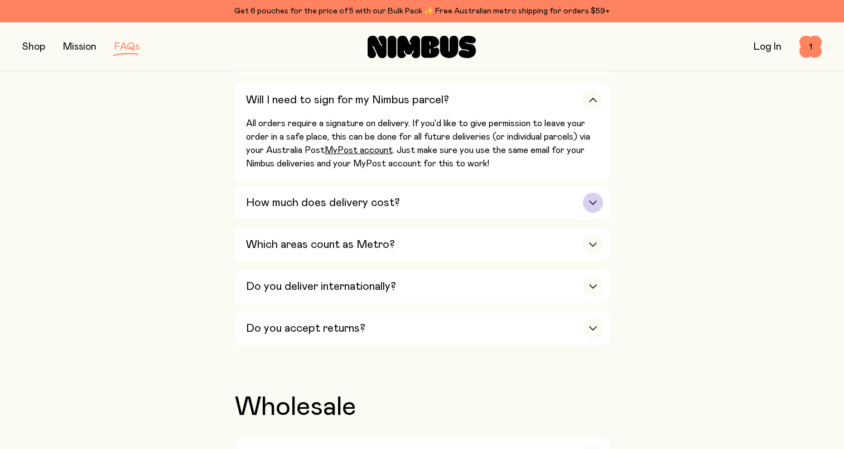
click at [252, 200] on div "How much does delivery cost?" at bounding box center [424, 202] width 357 height 33
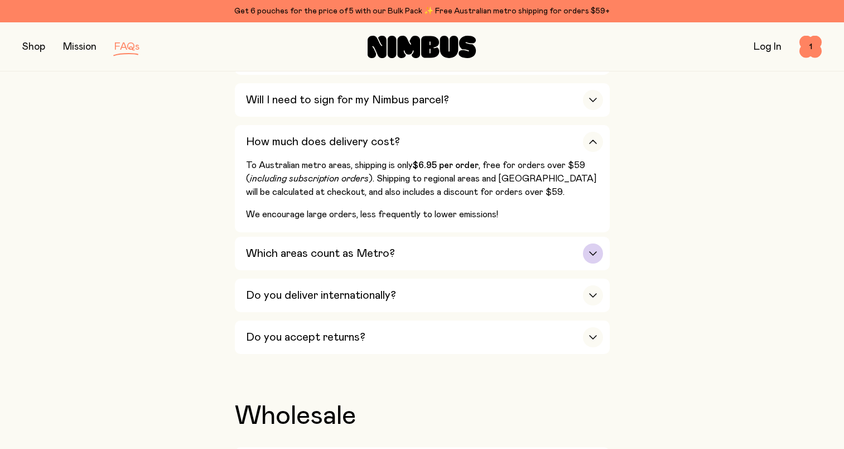
click at [321, 247] on h3 "Which areas count as Metro?" at bounding box center [320, 253] width 149 height 13
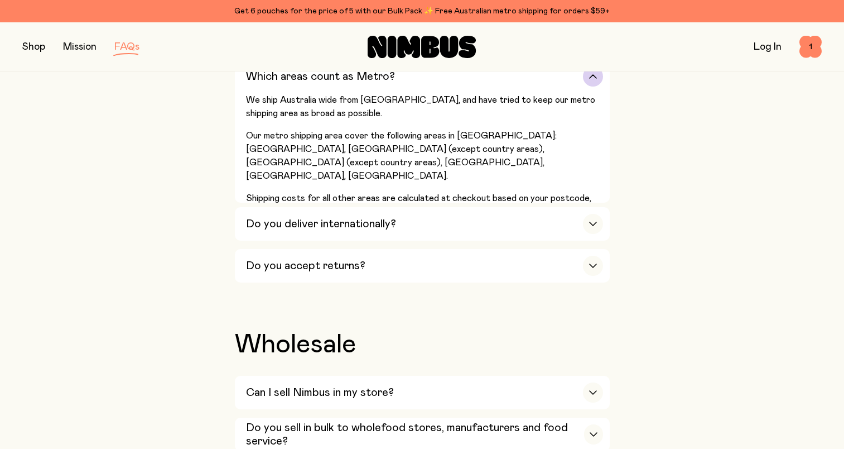
scroll to position [2121, 0]
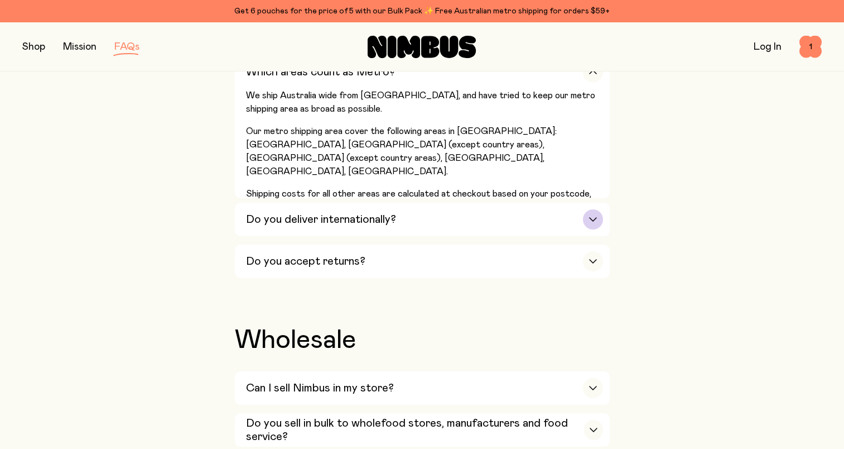
click at [286, 213] on h3 "Do you deliver internationally?" at bounding box center [321, 219] width 150 height 13
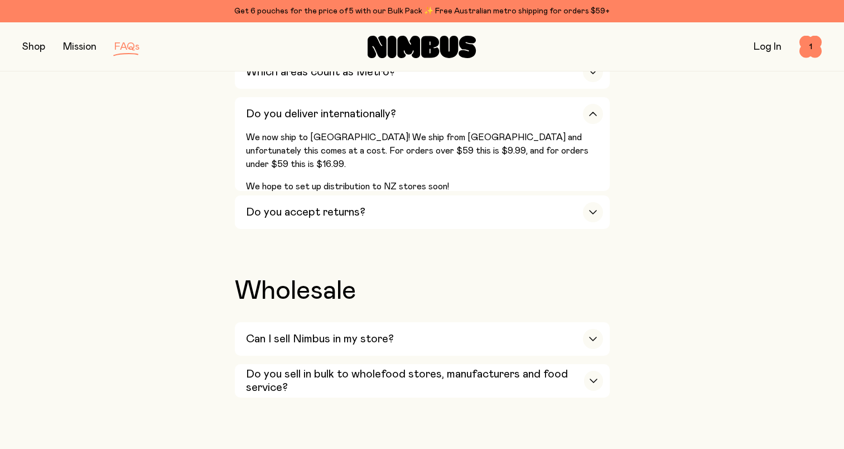
drag, startPoint x: 274, startPoint y: 200, endPoint x: 251, endPoint y: 217, distance: 28.4
click at [274, 205] on h3 "Do you accept returns?" at bounding box center [305, 211] width 119 height 13
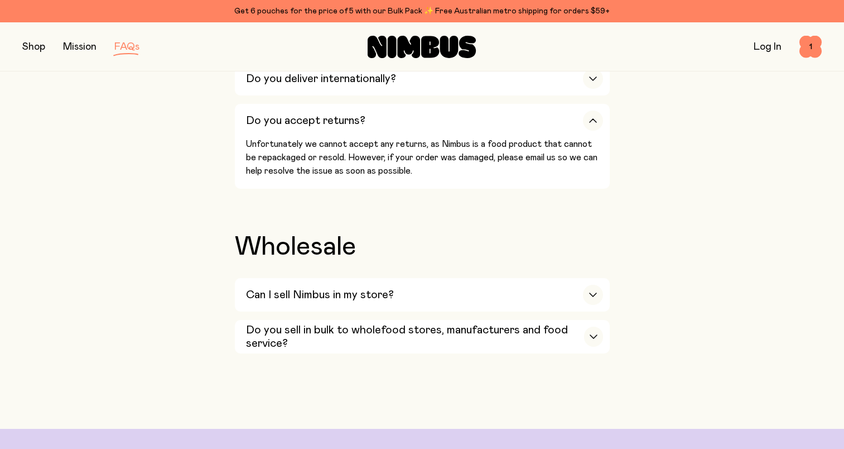
scroll to position [2177, 0]
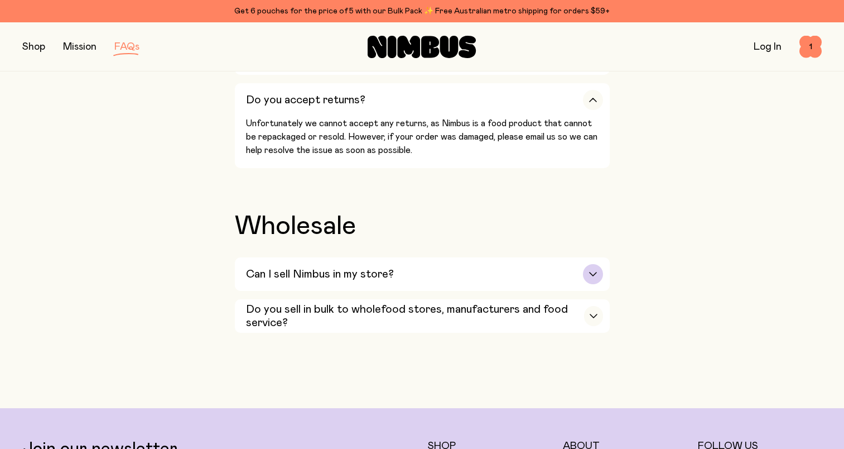
click at [280, 267] on h3 "Can I sell Nimbus in my store?" at bounding box center [320, 273] width 148 height 13
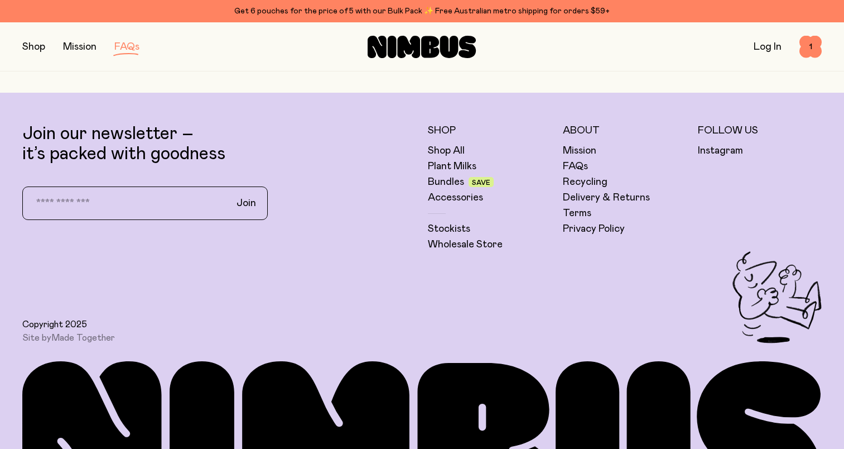
scroll to position [2567, 0]
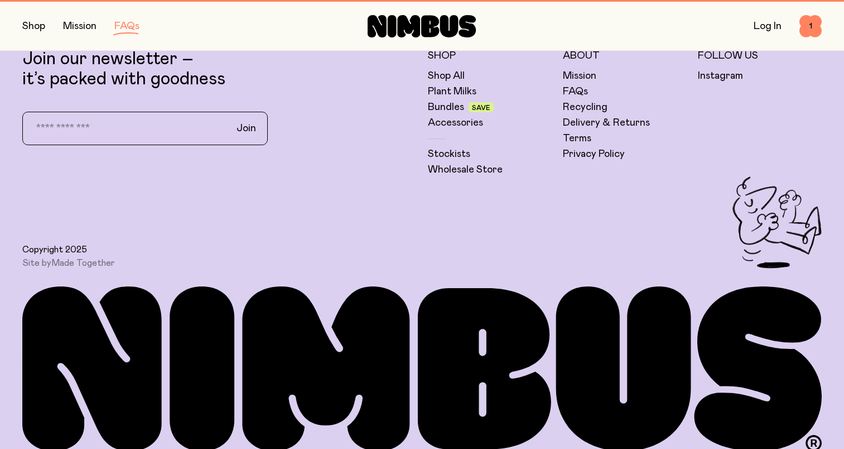
scroll to position [2255, 0]
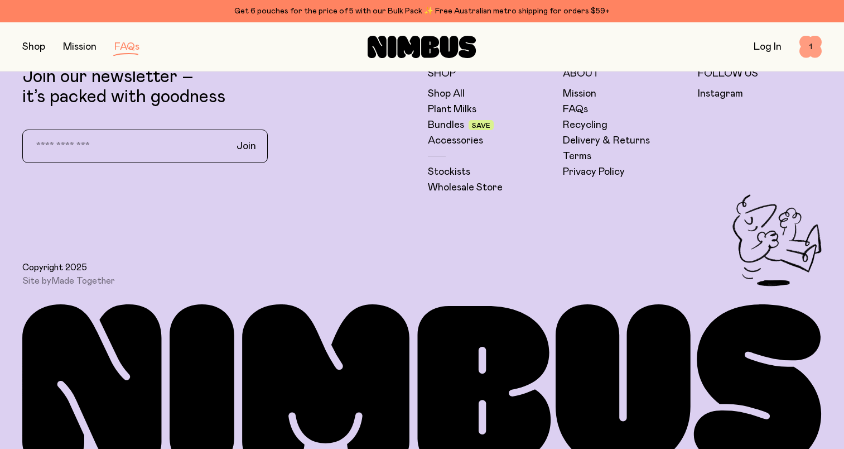
click at [810, 50] on span "1" at bounding box center [811, 47] width 22 height 22
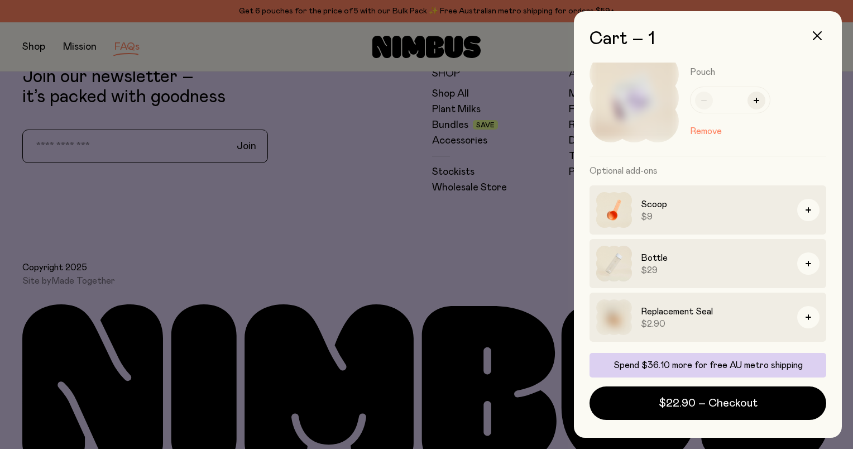
scroll to position [0, 0]
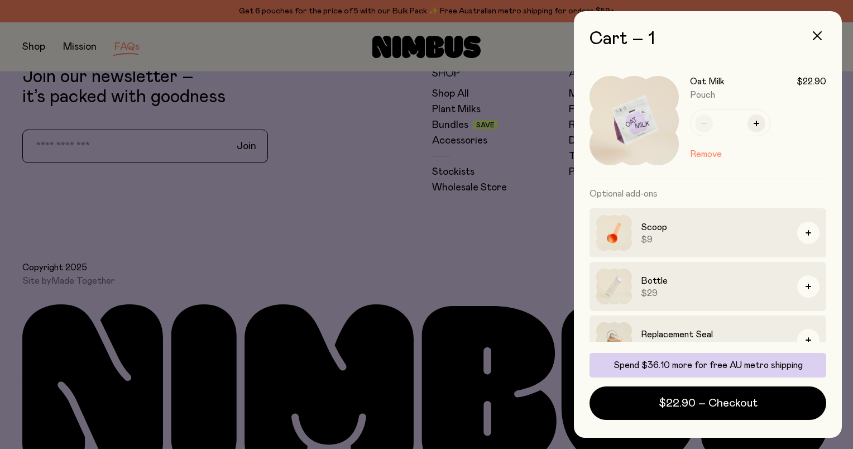
click at [82, 126] on div at bounding box center [426, 224] width 853 height 449
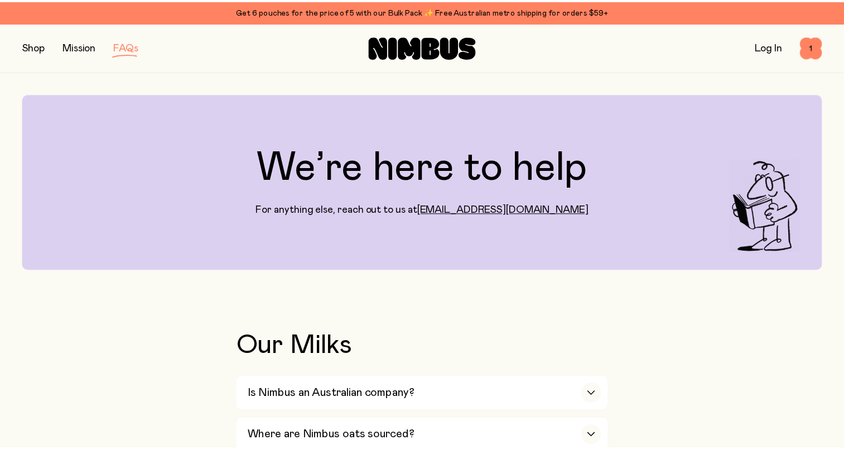
scroll to position [2255, 0]
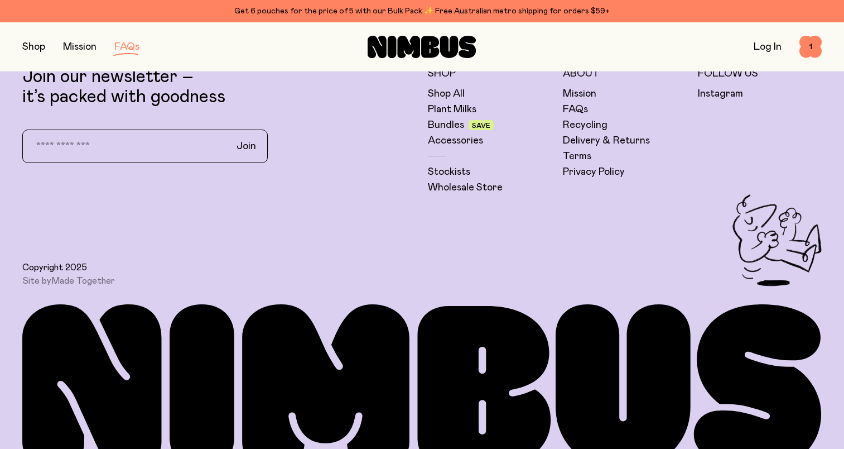
click at [81, 135] on input "email" at bounding box center [123, 146] width 196 height 23
type input "**********"
click at [269, 194] on div "Copyright 2025 Site by Made Together" at bounding box center [422, 240] width 800 height 92
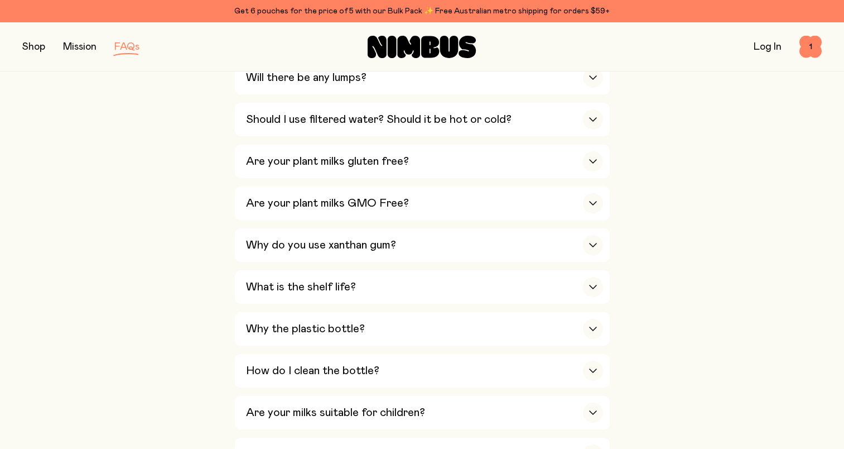
scroll to position [614, 0]
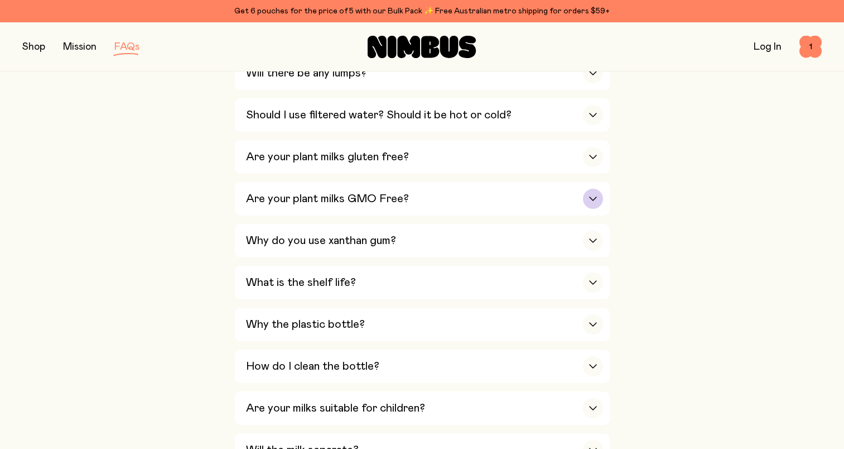
click at [353, 192] on h3 "Are your plant milks GMO Free?" at bounding box center [327, 198] width 163 height 13
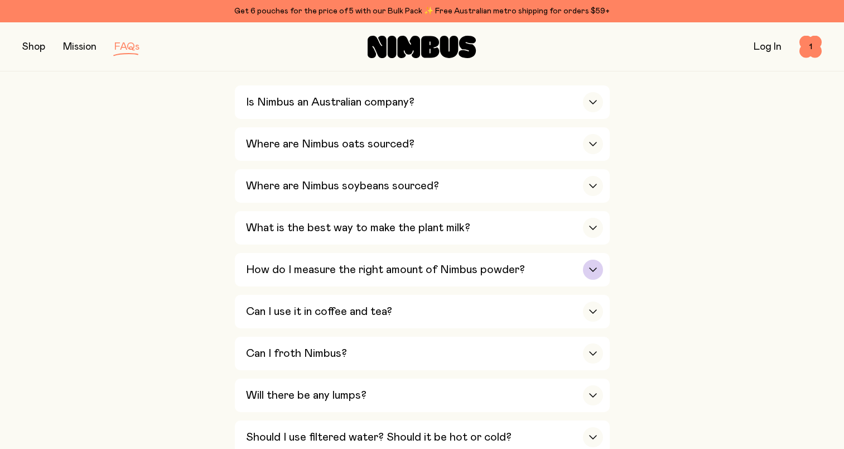
scroll to position [279, 0]
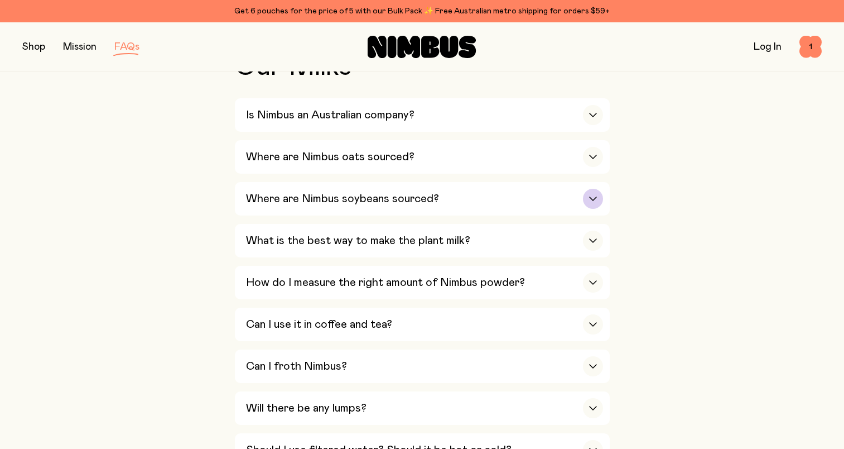
click at [359, 202] on h3 "Where are Nimbus soybeans sourced?" at bounding box center [342, 198] width 193 height 13
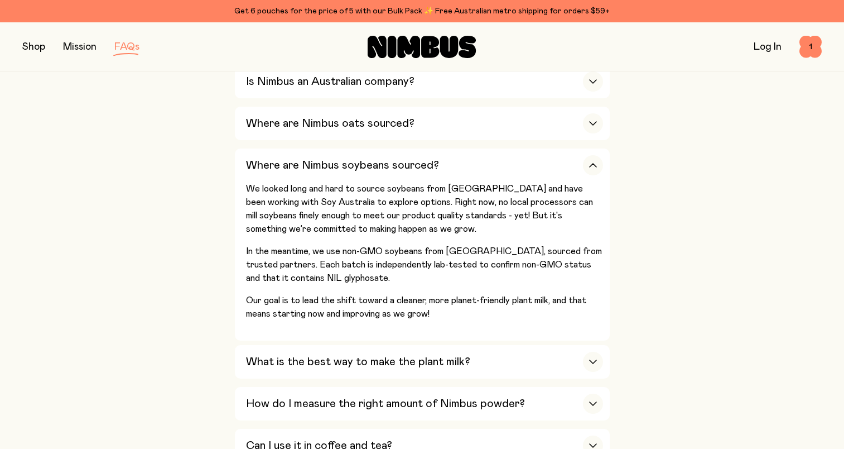
scroll to position [0, 0]
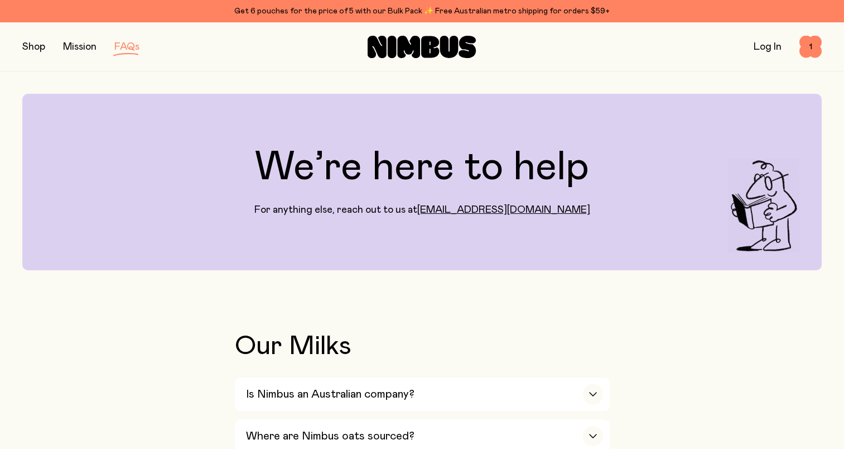
click at [30, 52] on button "button" at bounding box center [33, 47] width 23 height 16
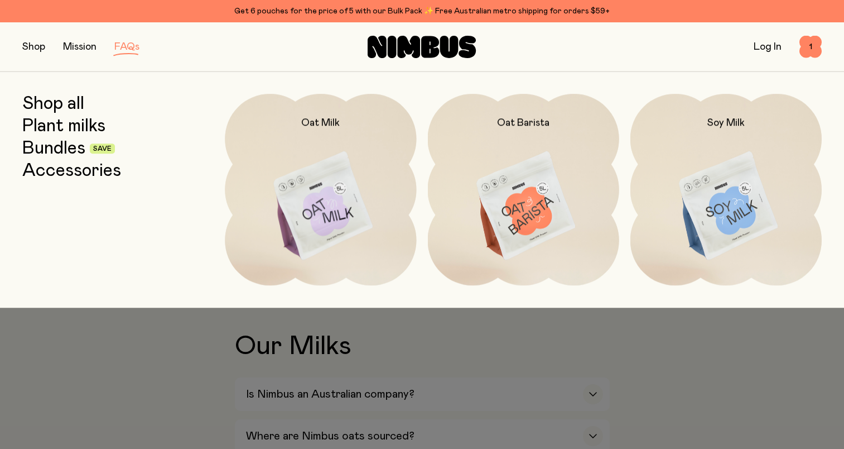
click at [42, 102] on link "Shop all" at bounding box center [53, 104] width 62 height 20
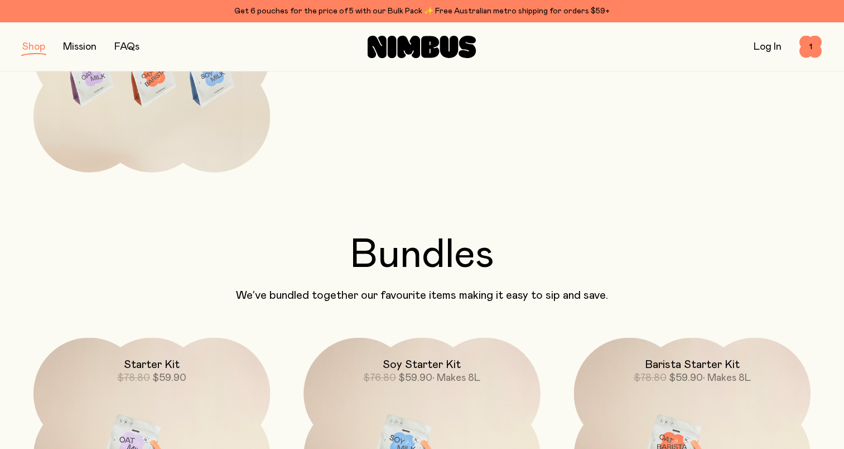
scroll to position [502, 0]
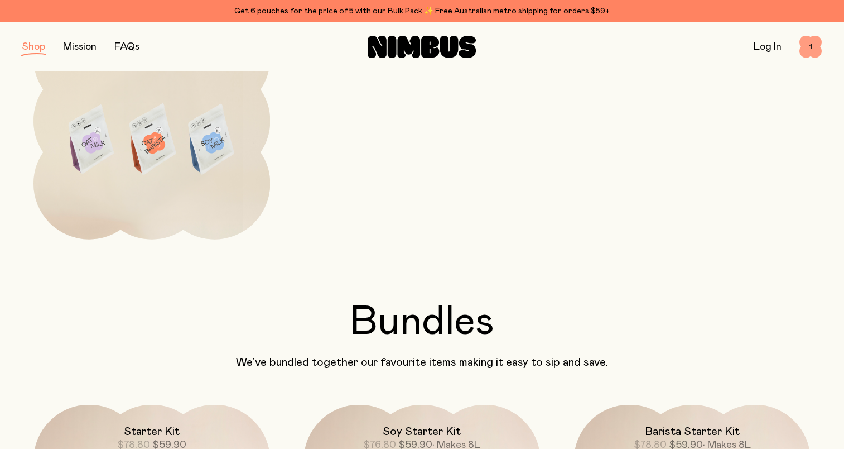
click at [813, 48] on span "1" at bounding box center [811, 47] width 22 height 22
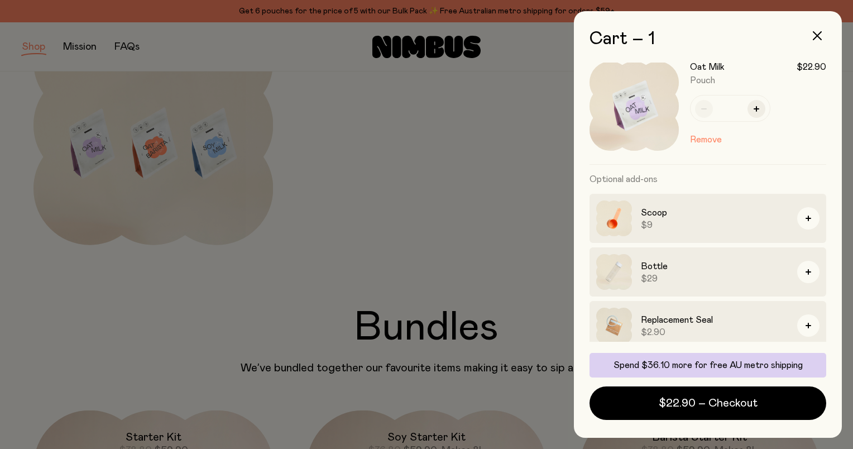
scroll to position [23, 0]
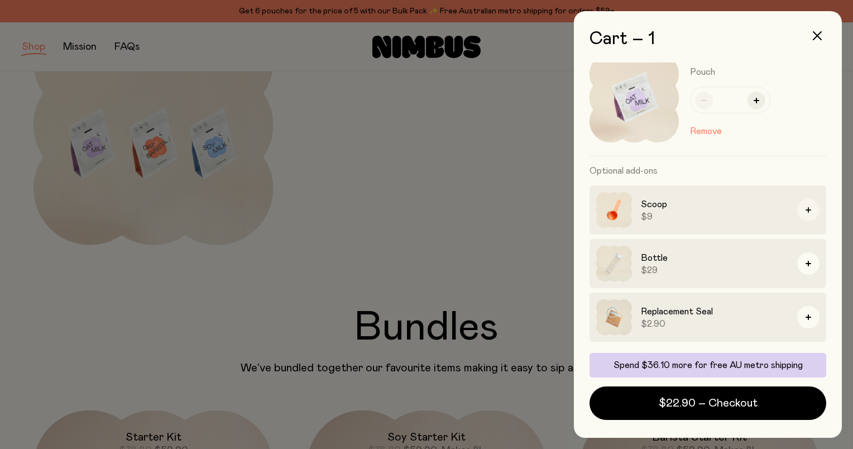
click at [805, 209] on icon "button" at bounding box center [808, 210] width 6 height 6
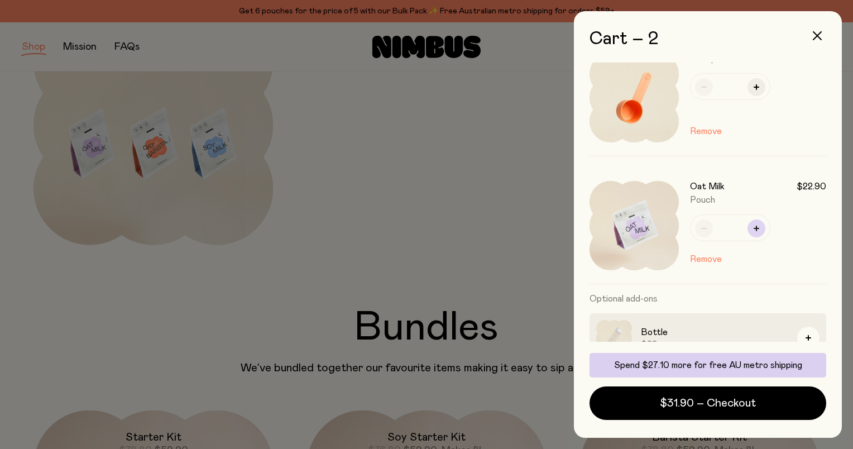
click at [755, 226] on icon "button" at bounding box center [756, 228] width 6 height 6
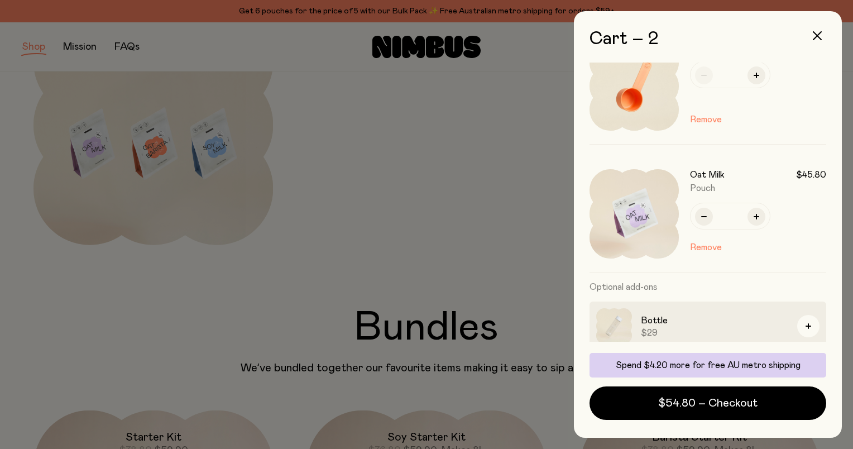
scroll to position [0, 0]
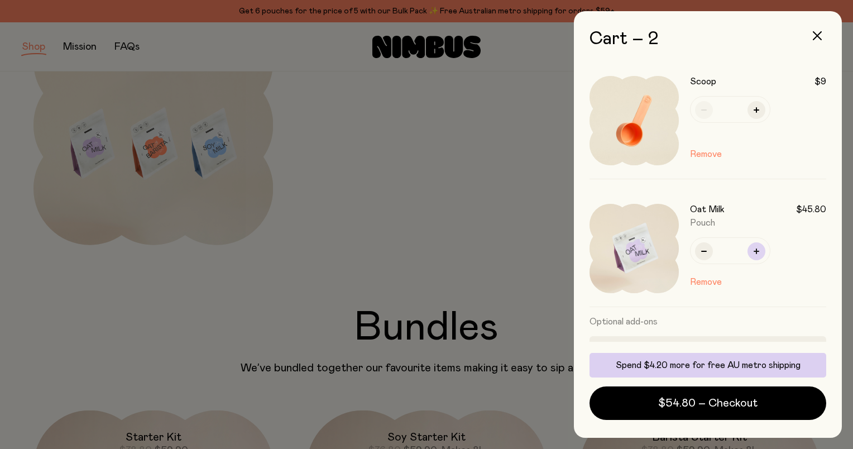
click at [757, 251] on icon "button" at bounding box center [756, 251] width 6 height 6
click at [702, 252] on icon "button" at bounding box center [704, 251] width 6 height 6
click at [399, 195] on div at bounding box center [426, 224] width 853 height 449
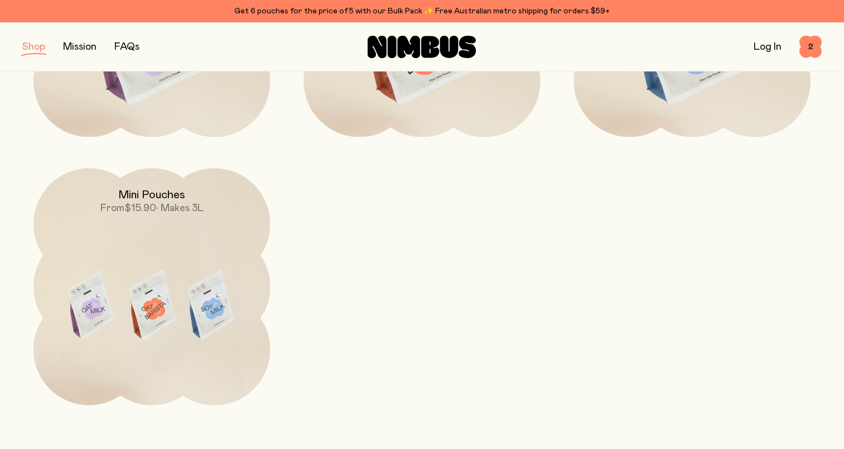
scroll to position [335, 0]
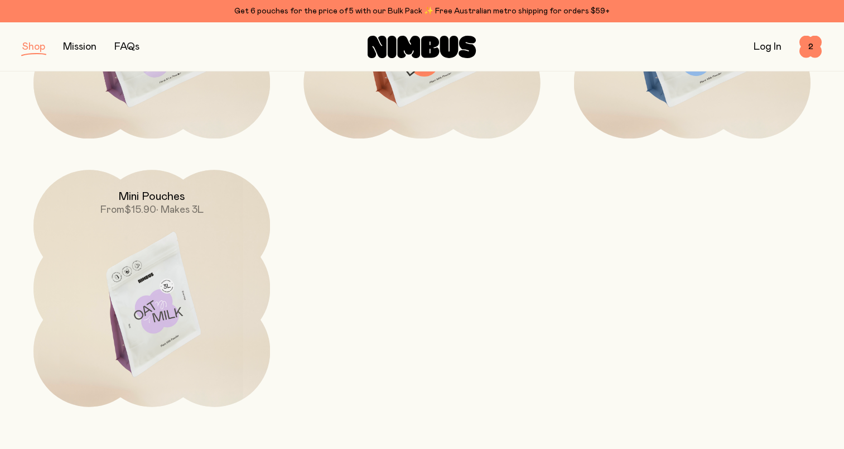
click at [181, 242] on img at bounding box center [151, 309] width 237 height 279
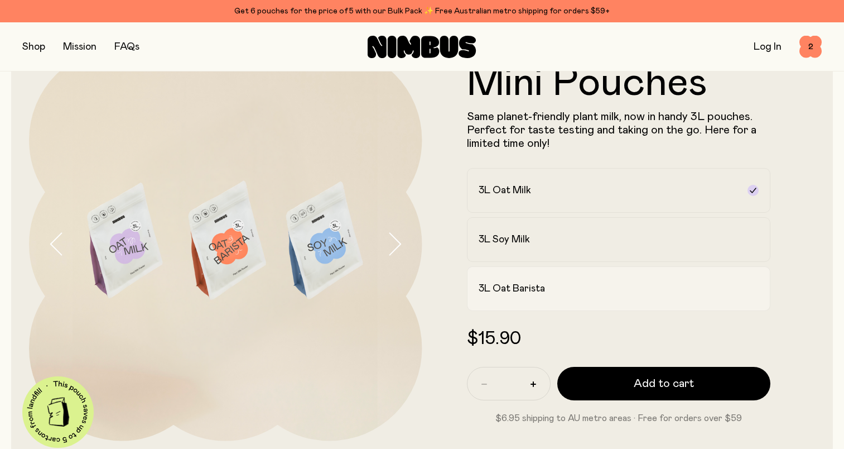
scroll to position [112, 0]
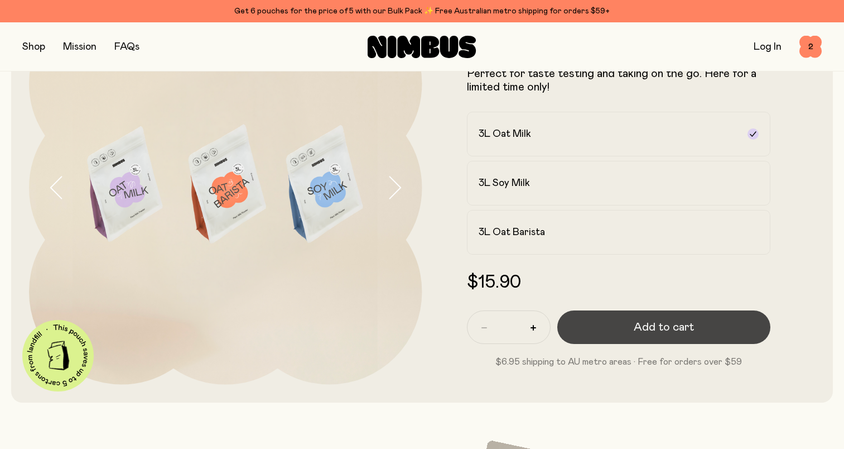
click at [602, 331] on button "Add to cart" at bounding box center [665, 326] width 214 height 33
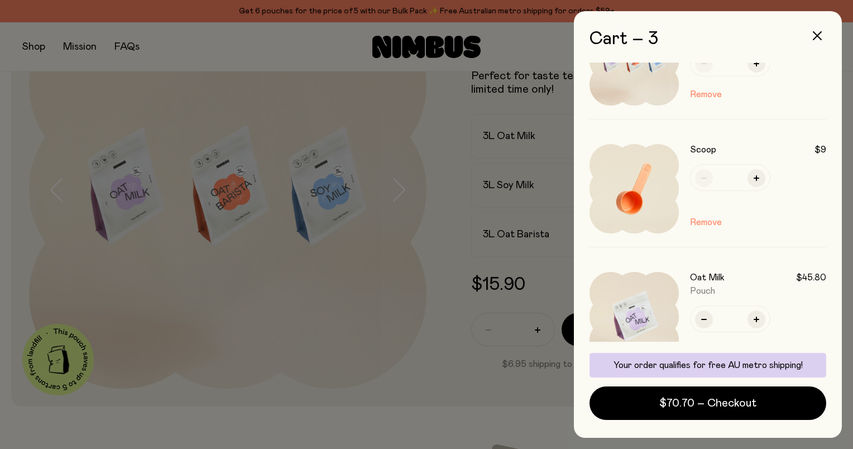
scroll to position [56, 0]
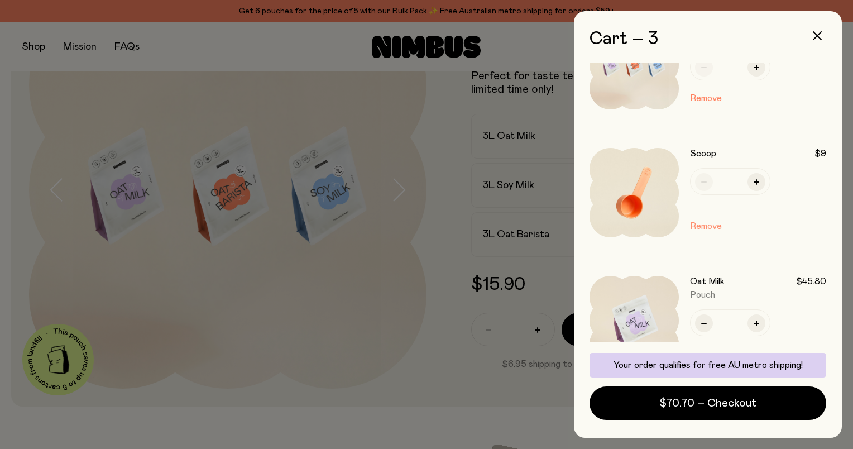
click at [705, 227] on button "Remove" at bounding box center [706, 225] width 32 height 13
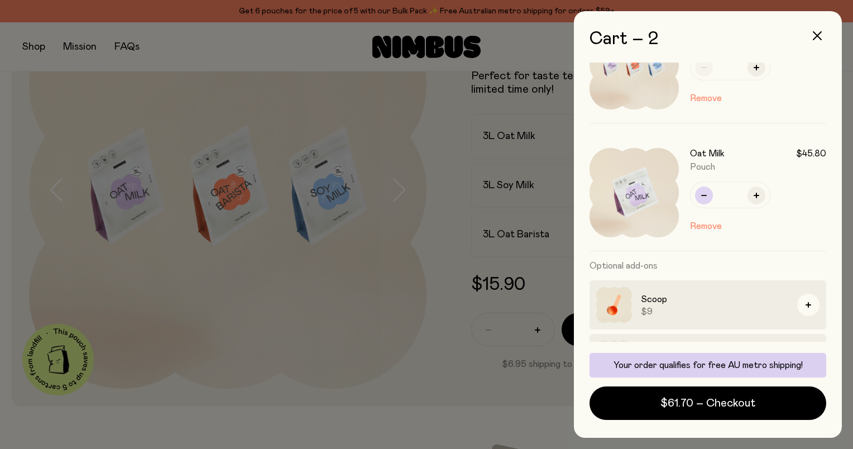
scroll to position [0, 0]
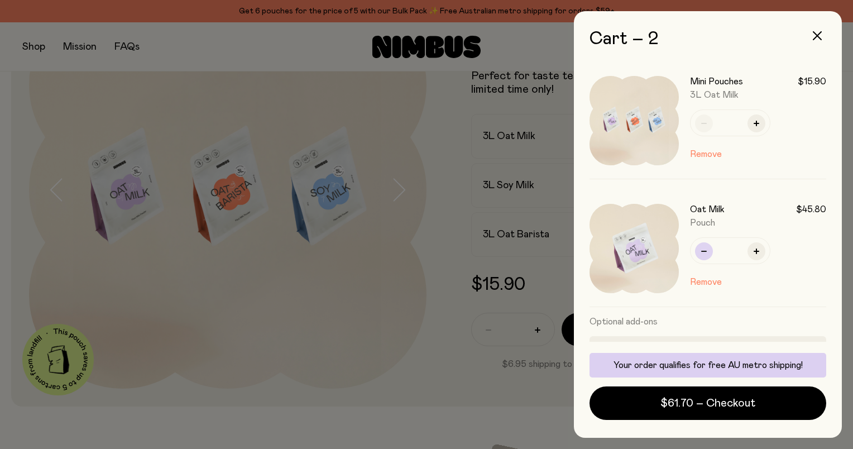
click at [702, 254] on button "button" at bounding box center [704, 251] width 18 height 18
drag, startPoint x: 756, startPoint y: 126, endPoint x: 742, endPoint y: 159, distance: 35.8
click at [756, 126] on icon "button" at bounding box center [756, 124] width 6 height 6
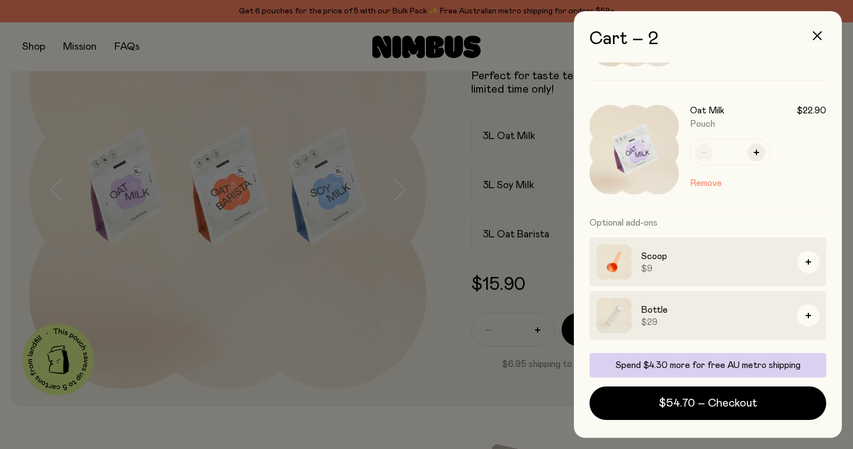
scroll to position [151, 0]
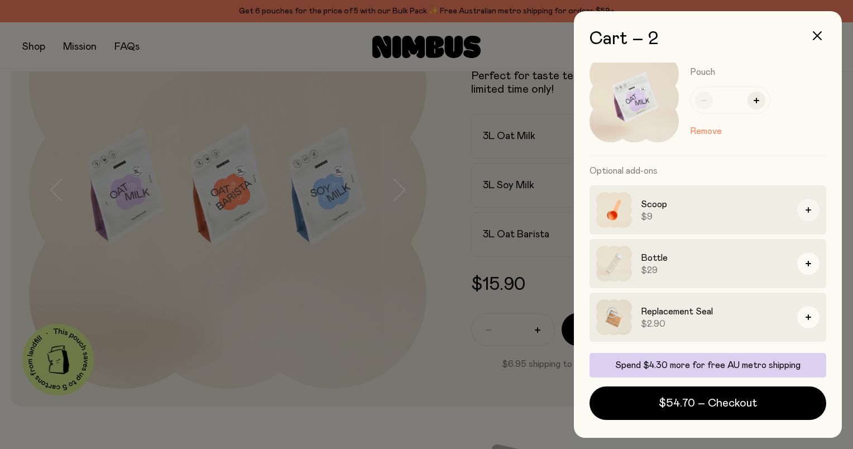
click at [798, 207] on button "button" at bounding box center [808, 210] width 22 height 22
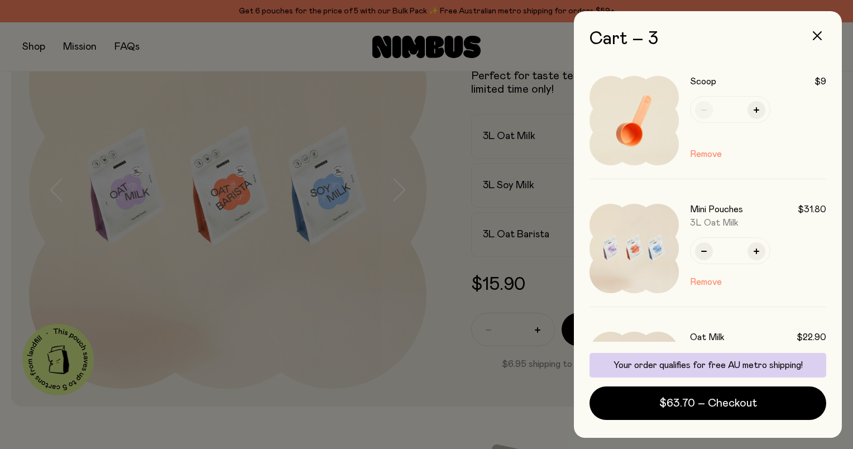
scroll to position [112, 0]
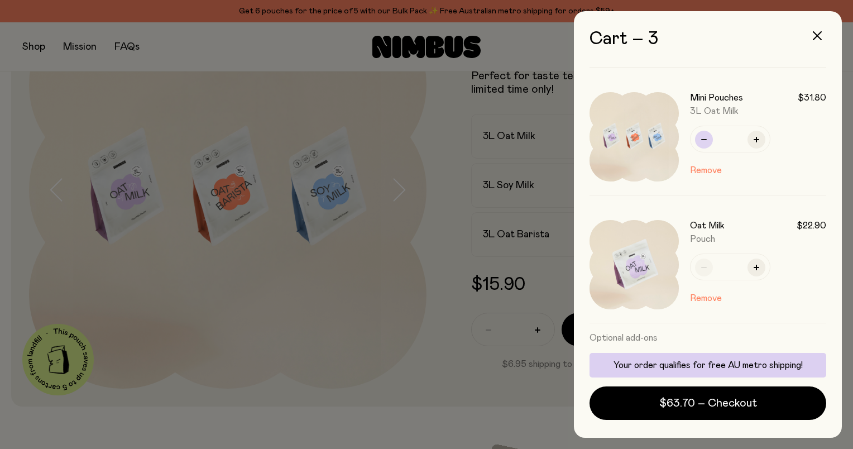
click at [699, 137] on button "button" at bounding box center [704, 140] width 18 height 18
click at [759, 267] on button "button" at bounding box center [756, 267] width 18 height 18
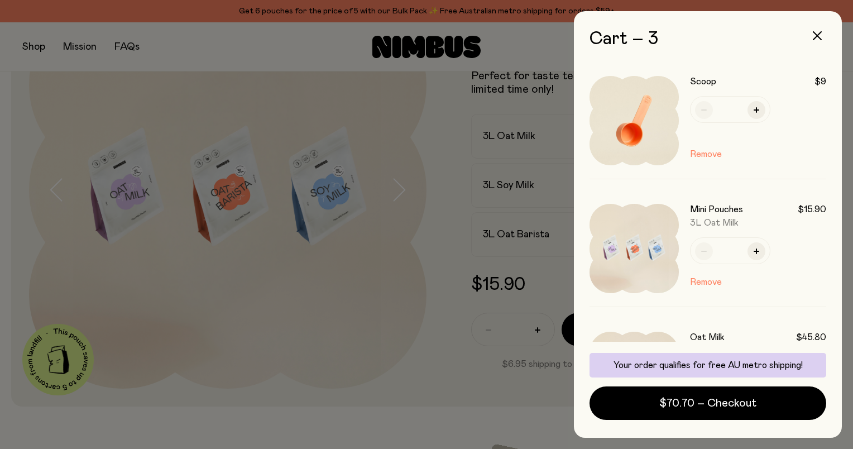
scroll to position [56, 0]
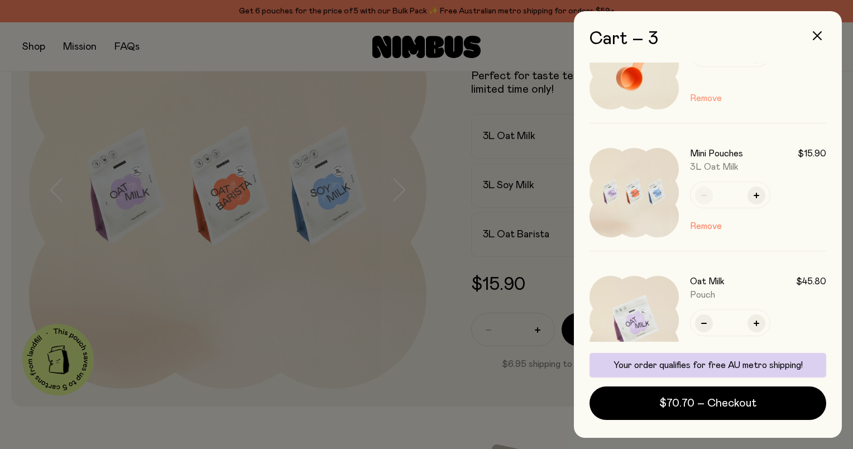
click at [705, 98] on button "Remove" at bounding box center [706, 98] width 32 height 13
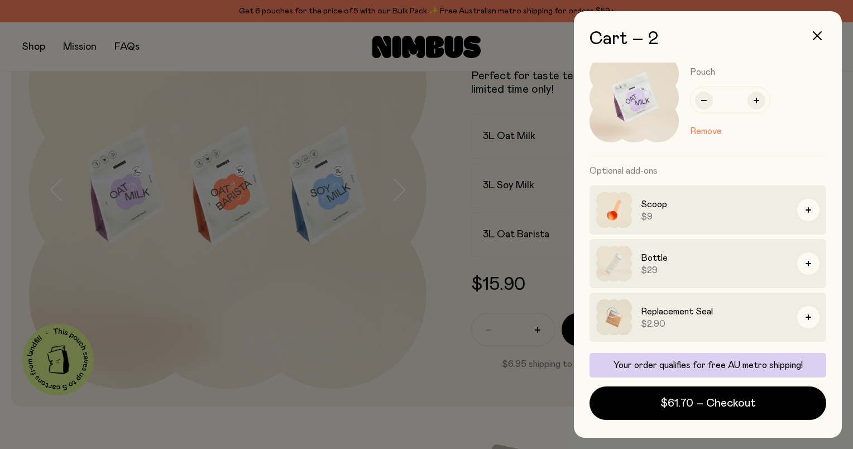
scroll to position [0, 0]
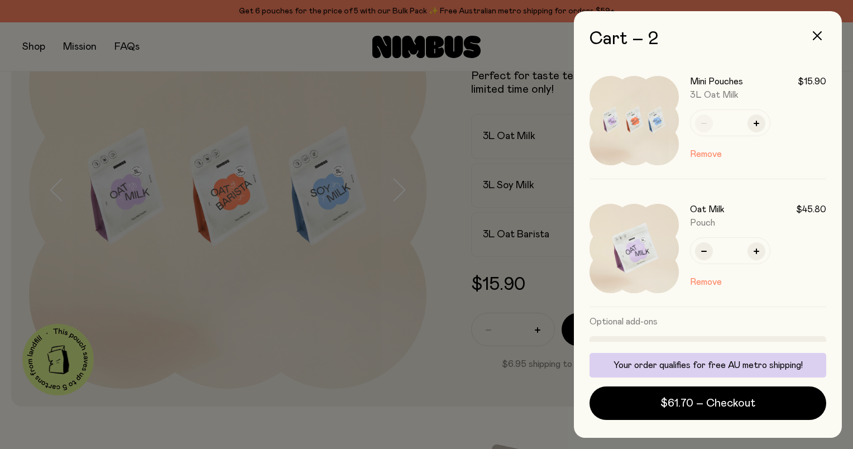
click at [705, 94] on span "3L Oat Milk" at bounding box center [714, 94] width 49 height 9
click at [710, 82] on h3 "Mini Pouches" at bounding box center [716, 81] width 53 height 11
click at [667, 95] on img at bounding box center [633, 120] width 89 height 89
click at [618, 103] on img at bounding box center [633, 120] width 89 height 89
click at [703, 157] on button "Remove" at bounding box center [706, 153] width 32 height 13
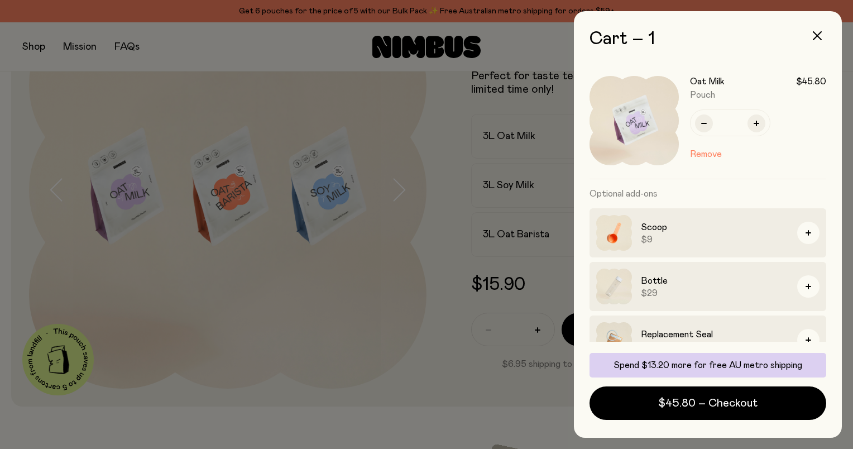
click at [515, 186] on div at bounding box center [426, 224] width 853 height 449
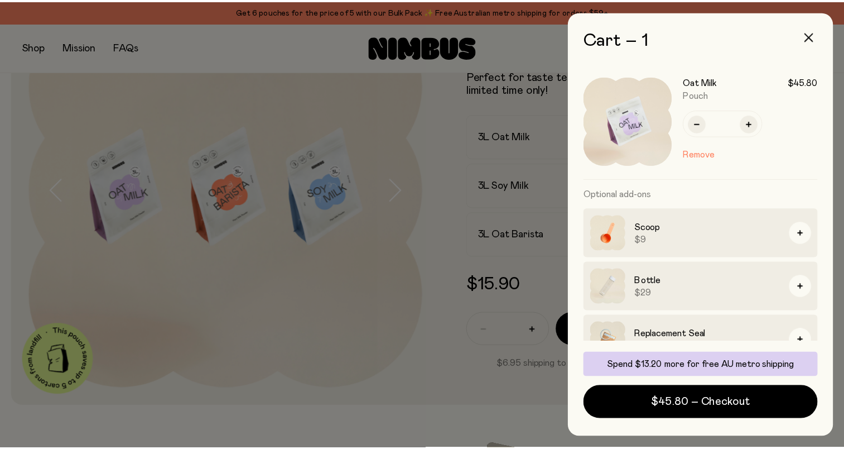
scroll to position [112, 0]
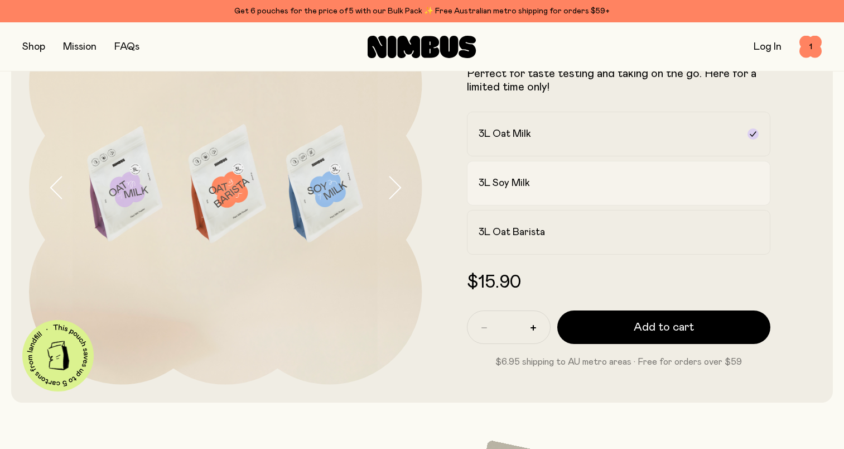
click at [541, 190] on label "3L Soy Milk" at bounding box center [619, 183] width 304 height 45
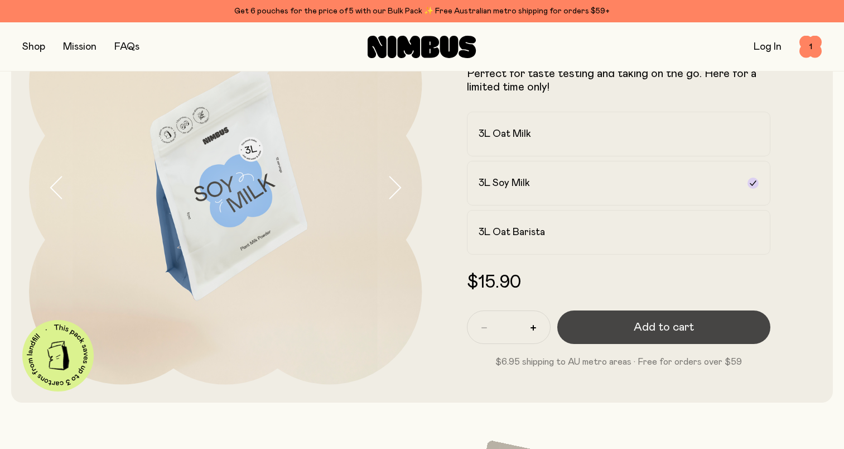
click at [623, 332] on button "Add to cart" at bounding box center [665, 326] width 214 height 33
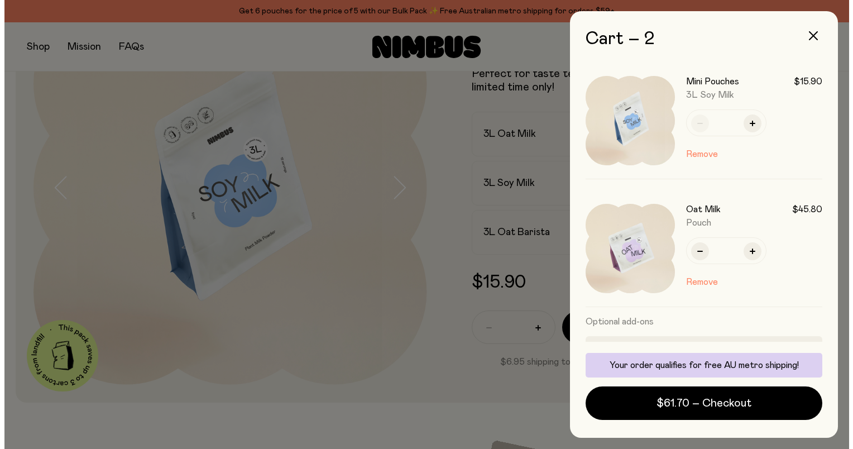
scroll to position [0, 0]
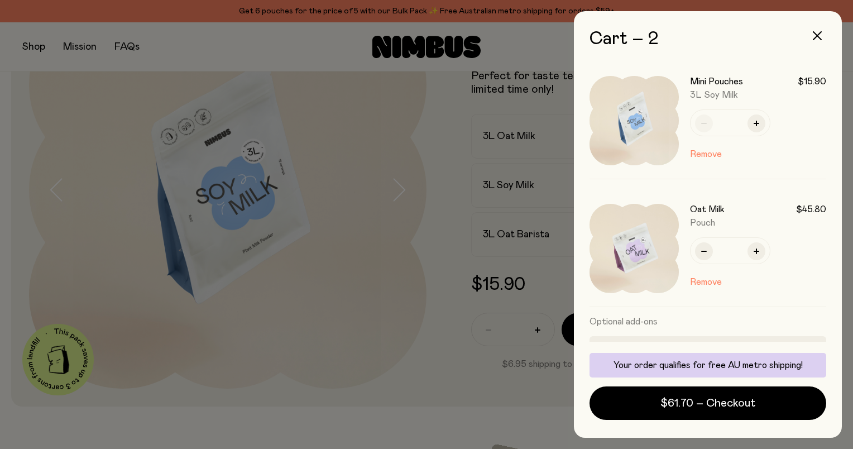
click at [766, 294] on div "Oat Milk $45.80 Pouch * Remove" at bounding box center [707, 248] width 237 height 117
click at [702, 320] on h3 "Optional add-ons" at bounding box center [707, 321] width 237 height 29
click at [413, 345] on div at bounding box center [426, 224] width 853 height 449
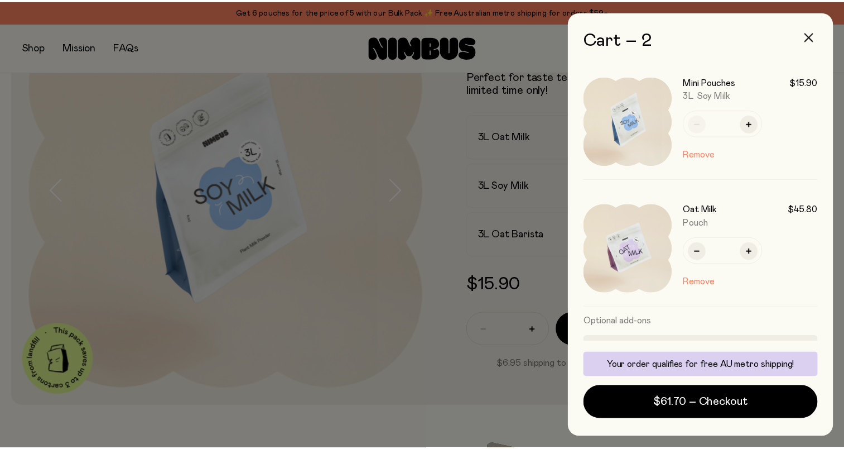
scroll to position [112, 0]
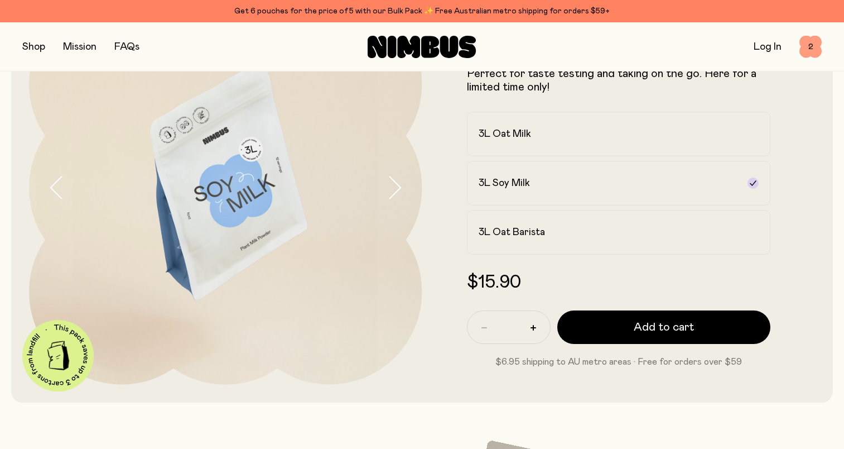
click at [805, 46] on span "2" at bounding box center [811, 47] width 22 height 22
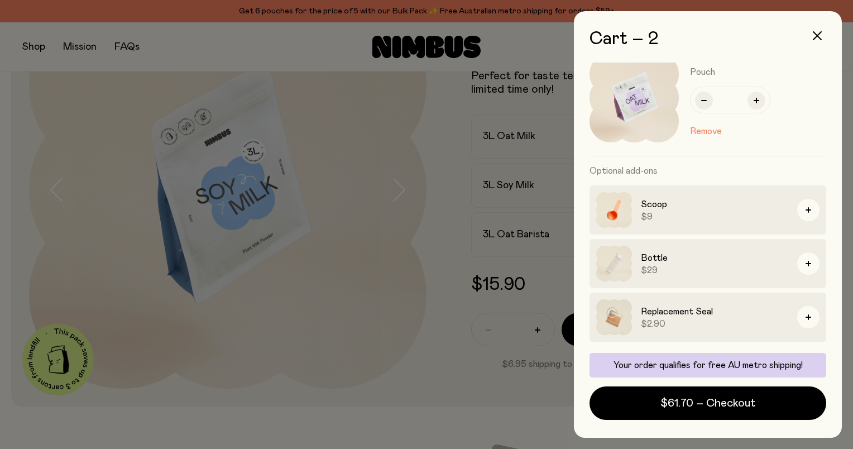
scroll to position [39, 0]
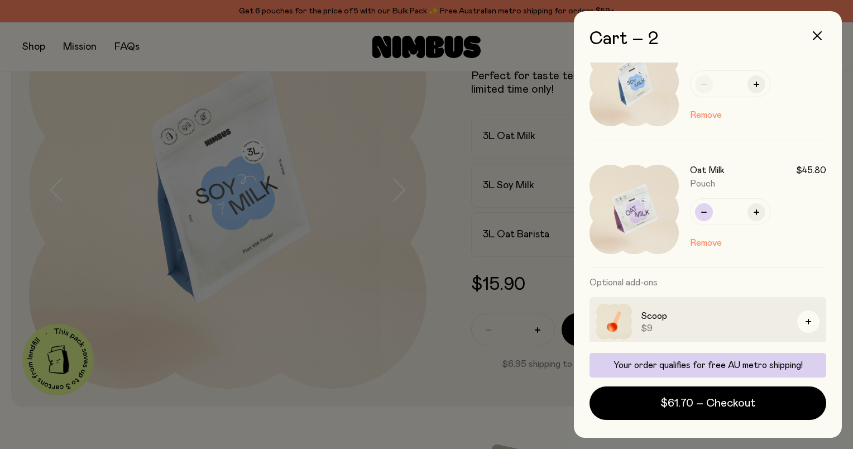
click at [705, 214] on icon "button" at bounding box center [704, 212] width 6 height 6
click at [805, 320] on icon "button" at bounding box center [808, 322] width 6 height 6
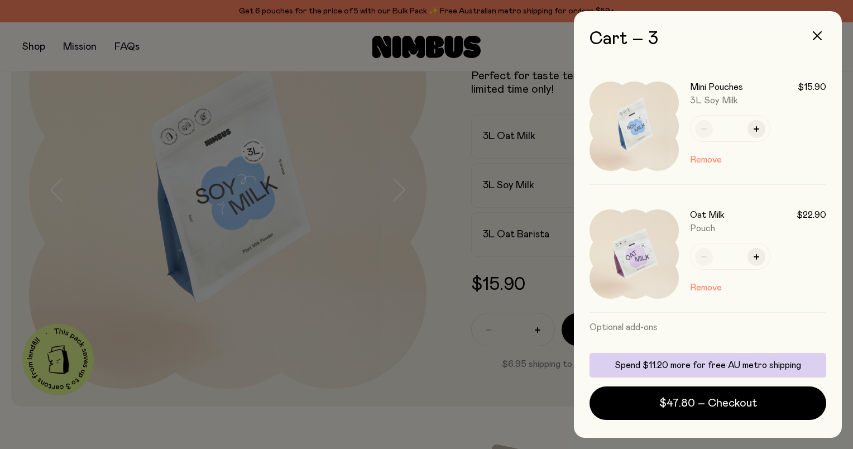
scroll to position [112, 0]
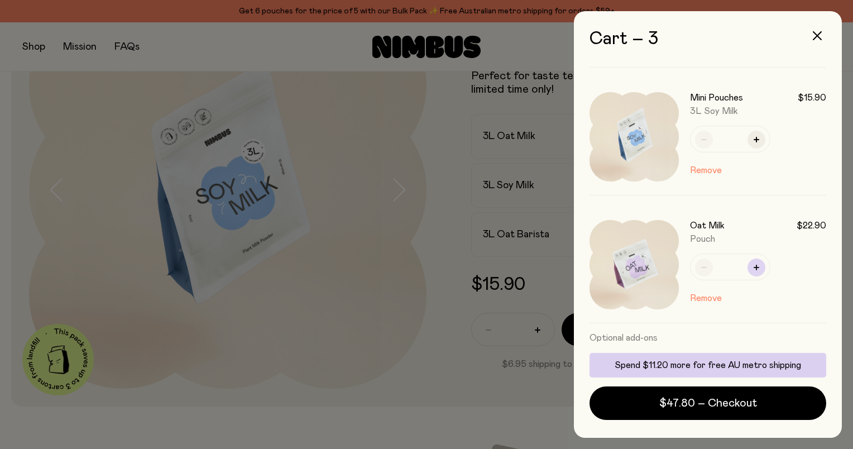
click at [752, 268] on button "button" at bounding box center [756, 267] width 18 height 18
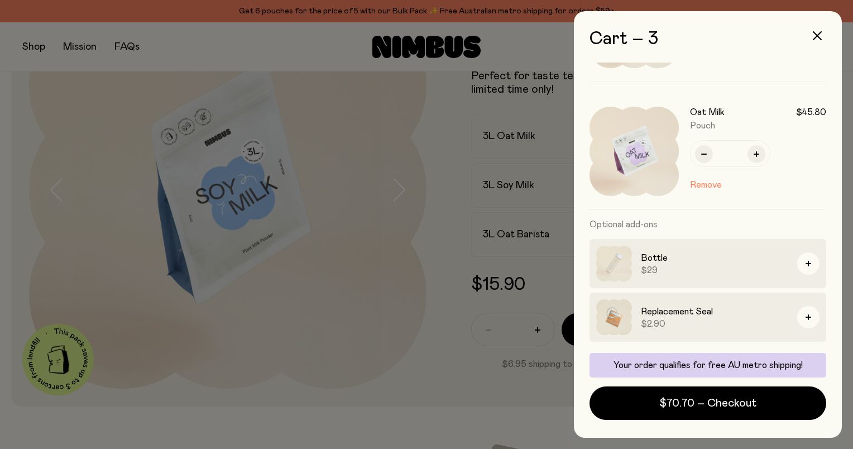
scroll to position [0, 0]
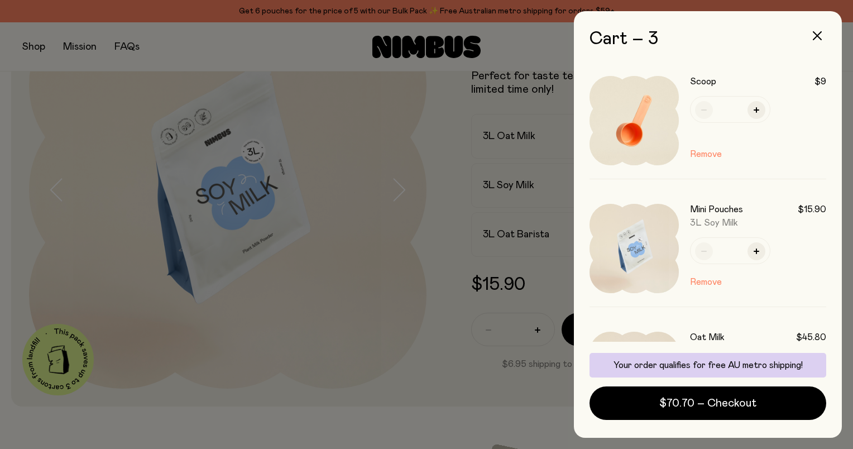
click at [432, 304] on div at bounding box center [426, 224] width 853 height 449
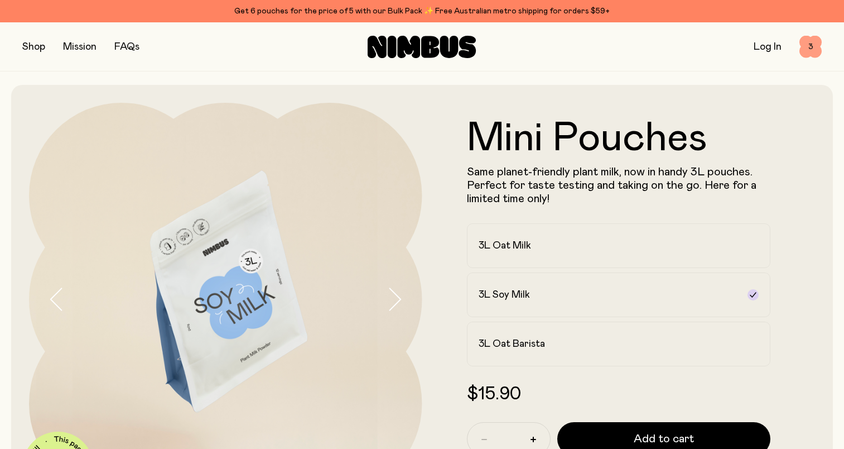
click at [808, 46] on span "3" at bounding box center [811, 47] width 22 height 22
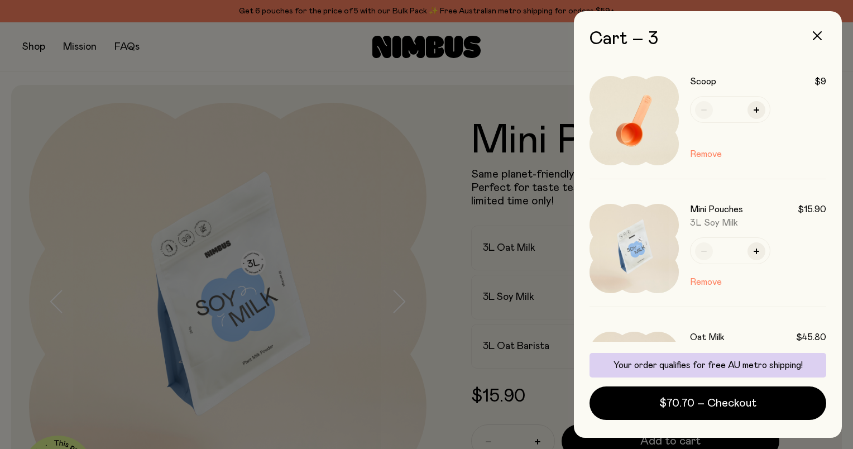
click at [29, 66] on div at bounding box center [426, 224] width 853 height 449
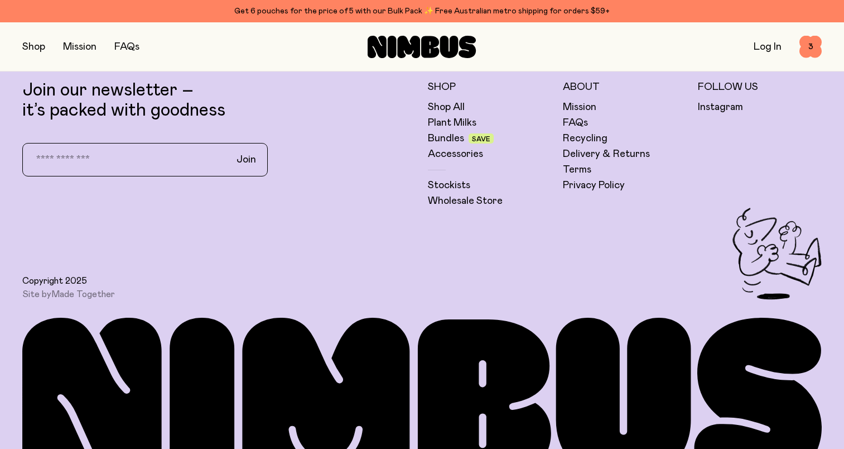
scroll to position [1064, 0]
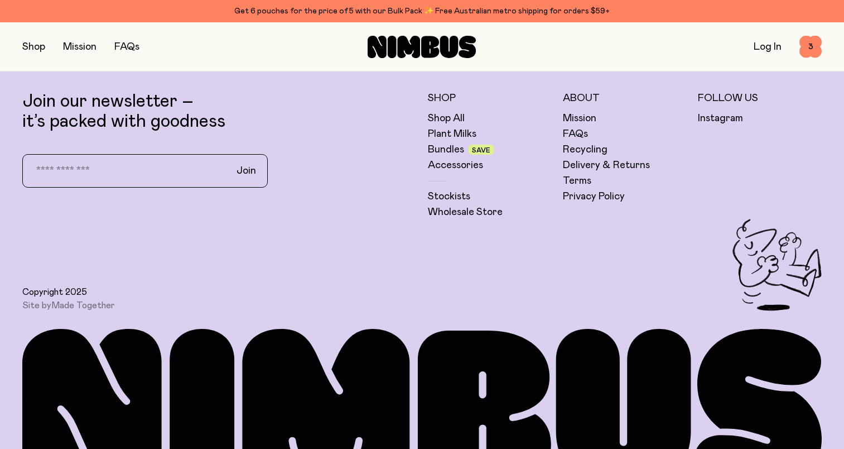
click at [65, 164] on input "email" at bounding box center [123, 170] width 196 height 23
type input "**********"
click at [253, 225] on div "Copyright 2025 Site by Made Together" at bounding box center [422, 265] width 800 height 92
click at [251, 172] on span "Join" at bounding box center [247, 170] width 20 height 13
click at [195, 248] on div "Copyright 2025 Site by Made Together" at bounding box center [422, 265] width 800 height 92
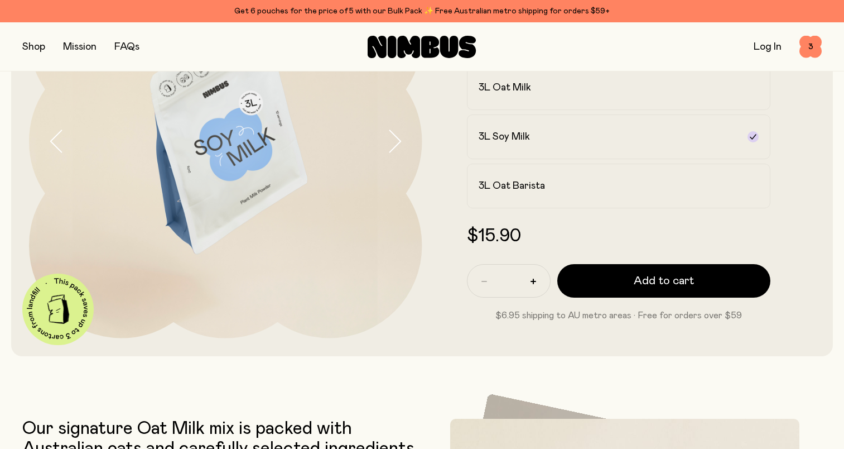
scroll to position [0, 0]
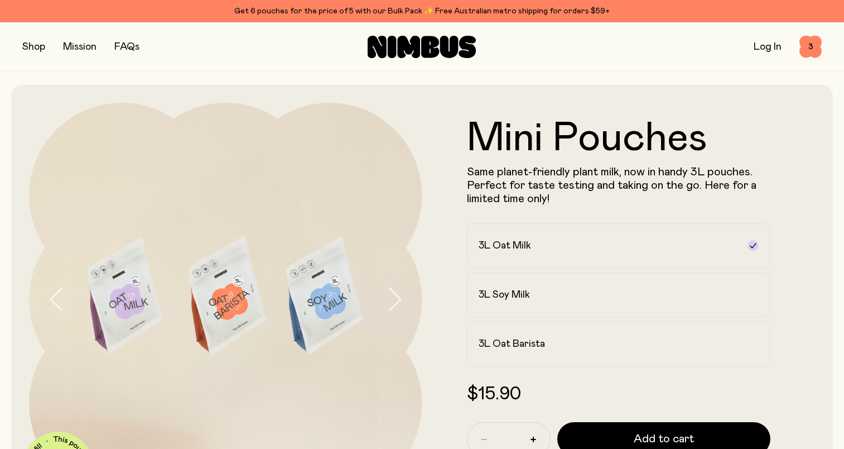
drag, startPoint x: 767, startPoint y: 47, endPoint x: 762, endPoint y: 52, distance: 7.5
click at [767, 47] on link "Log In" at bounding box center [768, 47] width 28 height 10
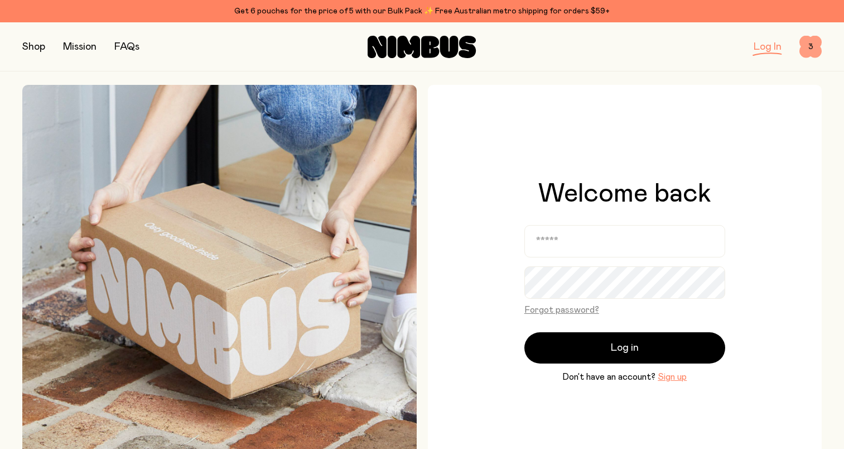
click at [807, 48] on span "3" at bounding box center [811, 47] width 22 height 22
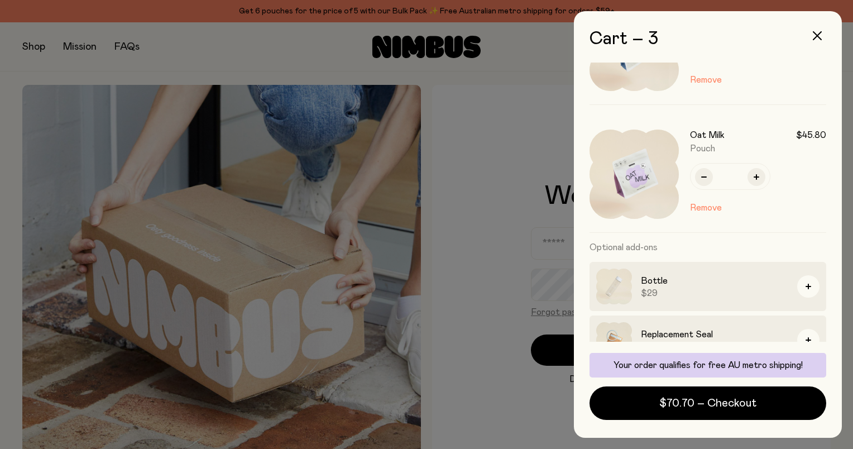
scroll to position [225, 0]
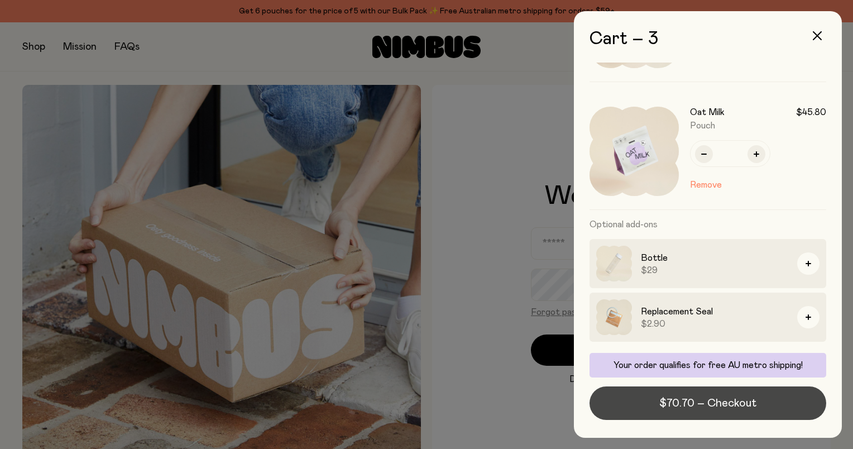
click at [714, 396] on span "$70.70 – Checkout" at bounding box center [707, 403] width 97 height 16
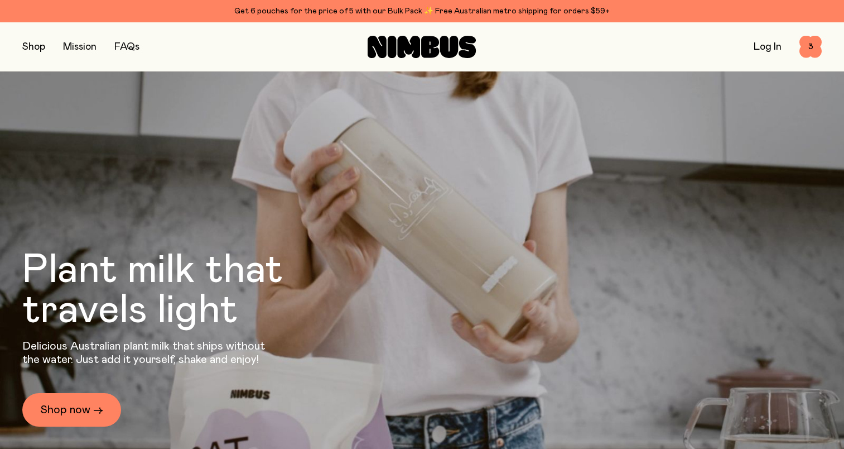
click at [126, 47] on link "FAQs" at bounding box center [126, 47] width 25 height 10
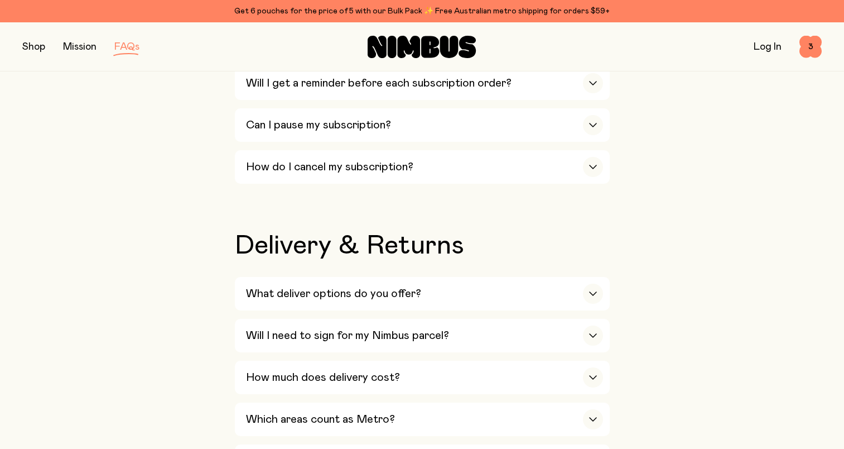
scroll to position [1619, 0]
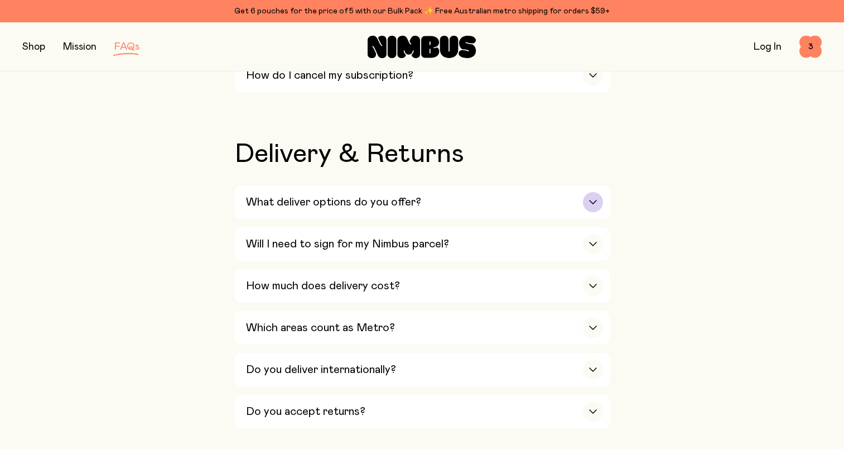
click at [386, 195] on h3 "What deliver options do you offer?" at bounding box center [333, 201] width 175 height 13
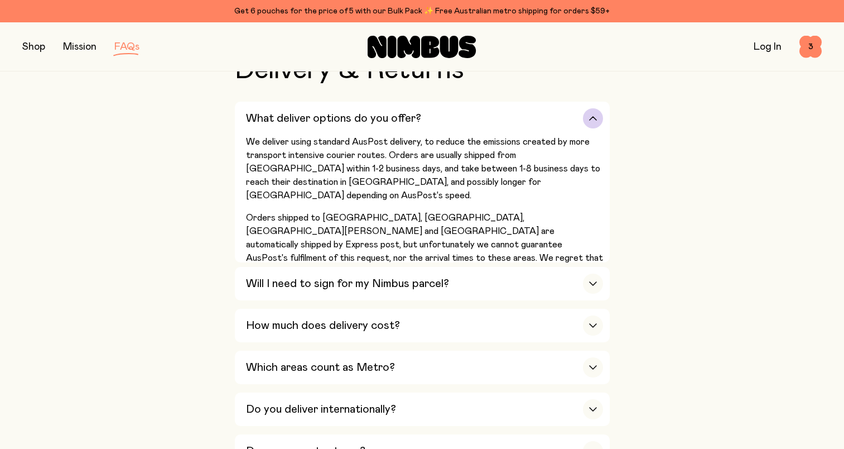
scroll to position [1730, 0]
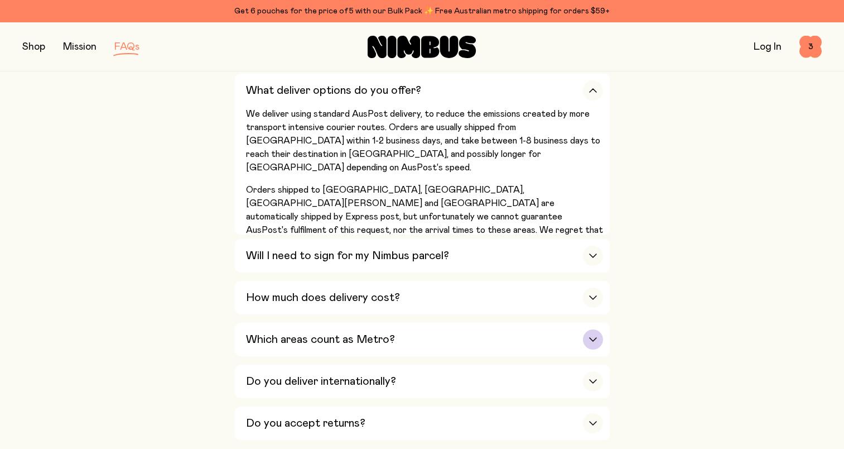
click at [391, 291] on h3 "How much does delivery cost?" at bounding box center [323, 297] width 154 height 13
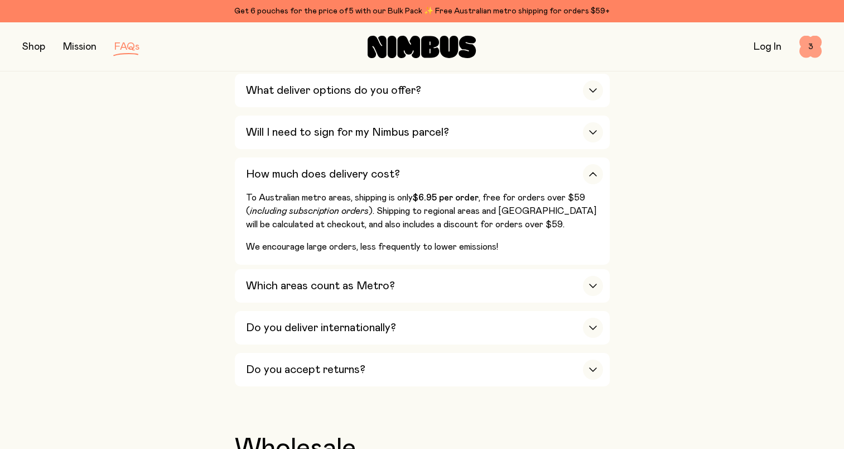
click at [810, 54] on span "3" at bounding box center [811, 47] width 22 height 22
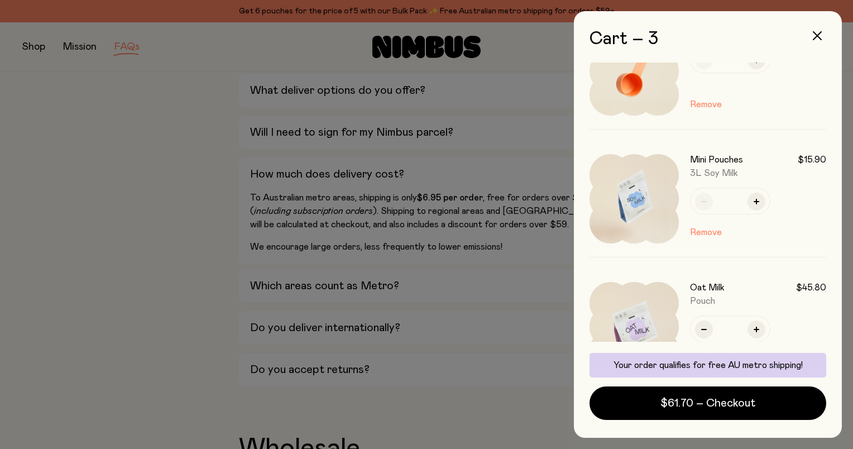
scroll to position [112, 0]
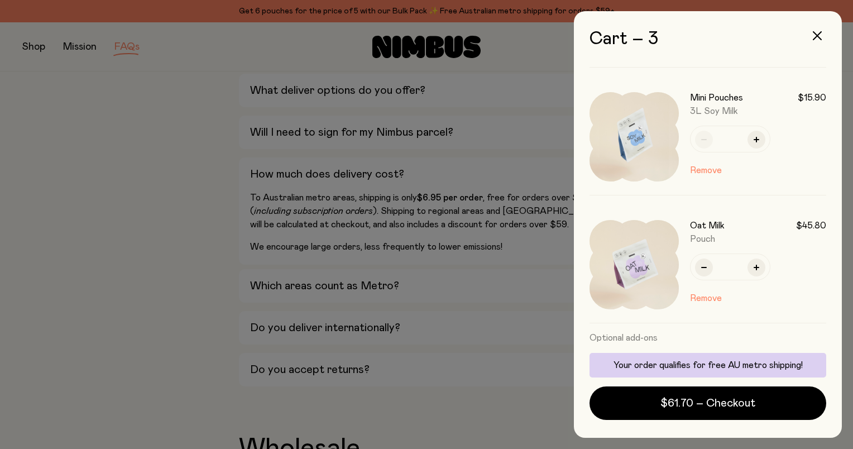
click at [137, 153] on div at bounding box center [426, 224] width 853 height 449
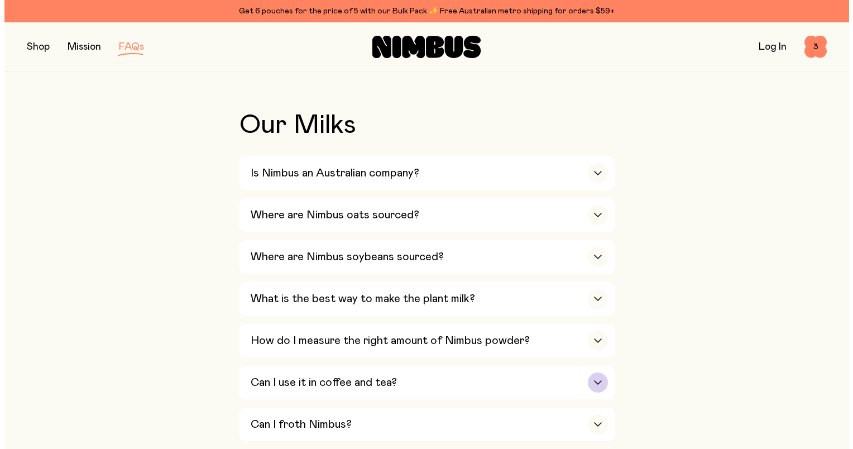
scroll to position [0, 0]
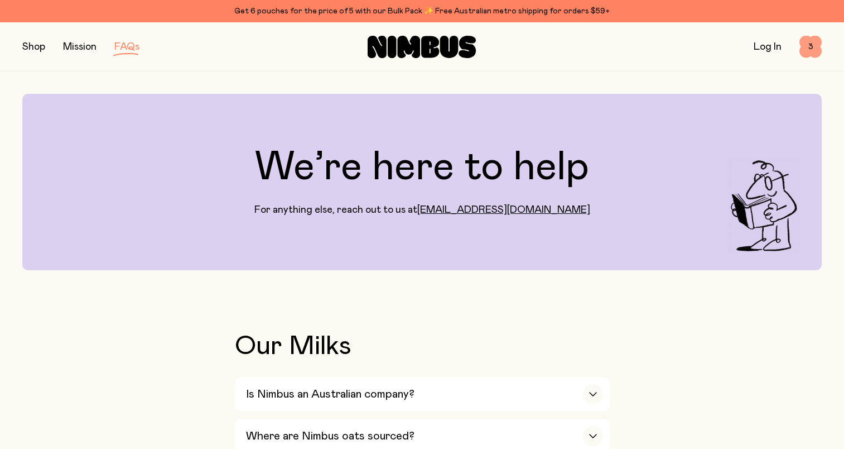
click at [812, 45] on span "3" at bounding box center [811, 47] width 22 height 22
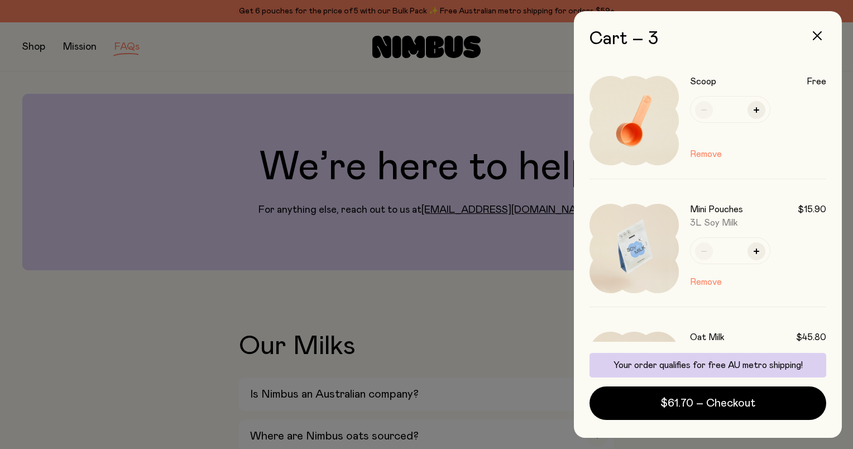
click at [214, 34] on div at bounding box center [426, 224] width 853 height 449
